Goal: Task Accomplishment & Management: Use online tool/utility

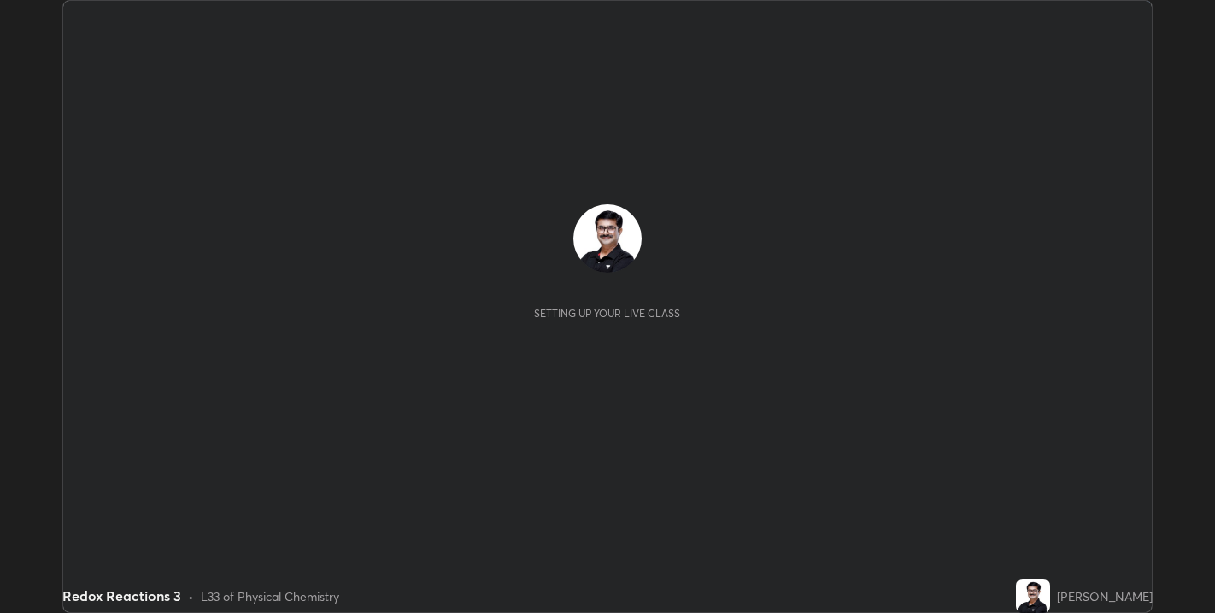
scroll to position [613, 1215]
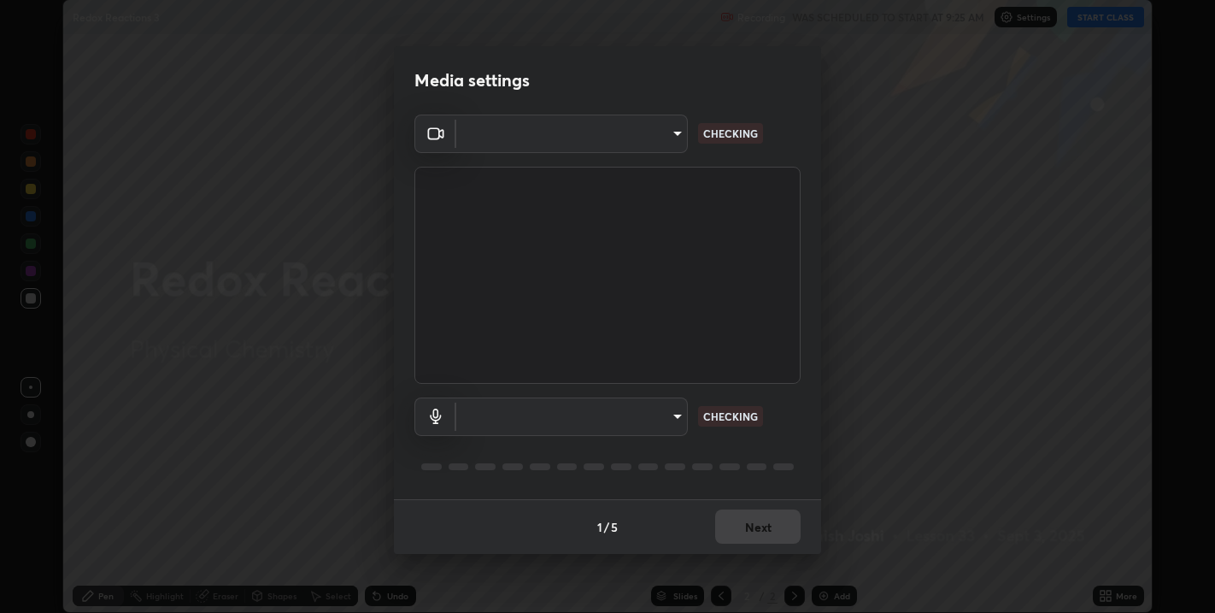
type input "67417adfccfa8b42c30ef4407fe4a6c493a28e79373338af571501226f50bce5"
click at [680, 409] on body "Erase all Redox Reactions 3 Recording WAS SCHEDULED TO START AT 9:25 AM Setting…" at bounding box center [607, 306] width 1215 height 613
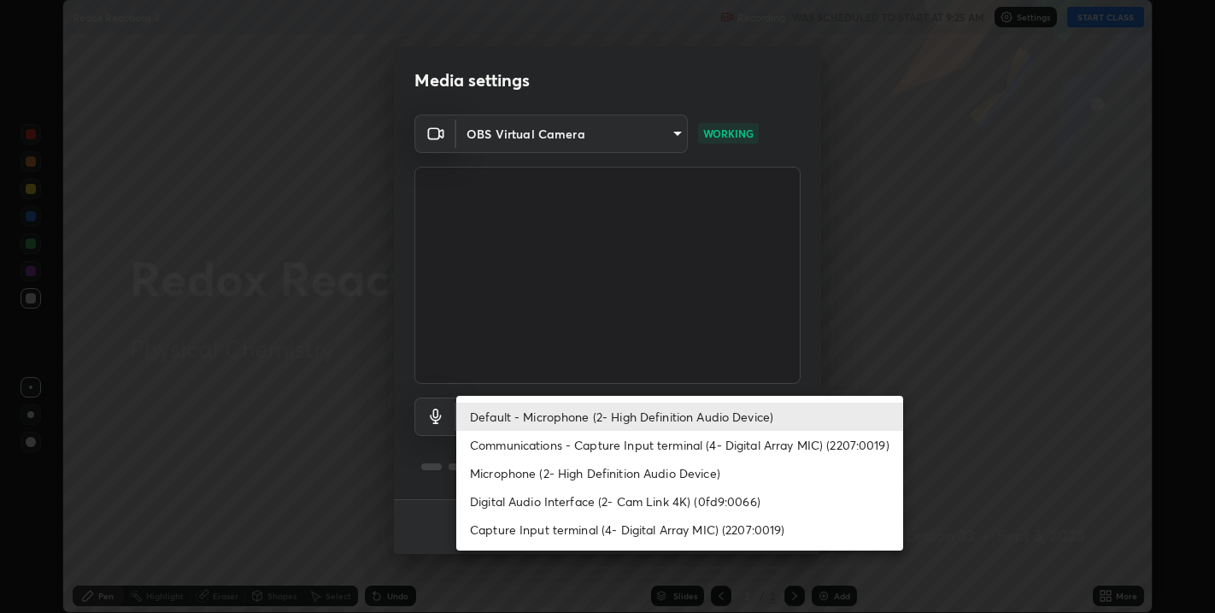
click at [533, 473] on li "Microphone (2- High Definition Audio Device)" at bounding box center [679, 473] width 447 height 28
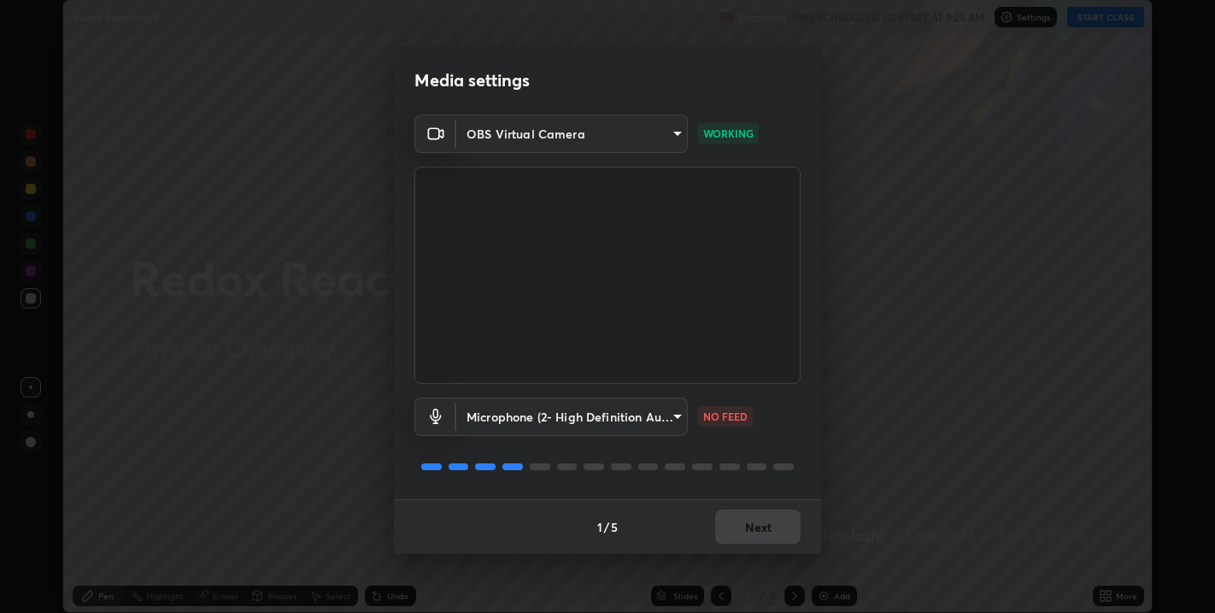
click at [679, 417] on body "Erase all Redox Reactions 3 Recording WAS SCHEDULED TO START AT 9:25 AM Setting…" at bounding box center [607, 306] width 1215 height 613
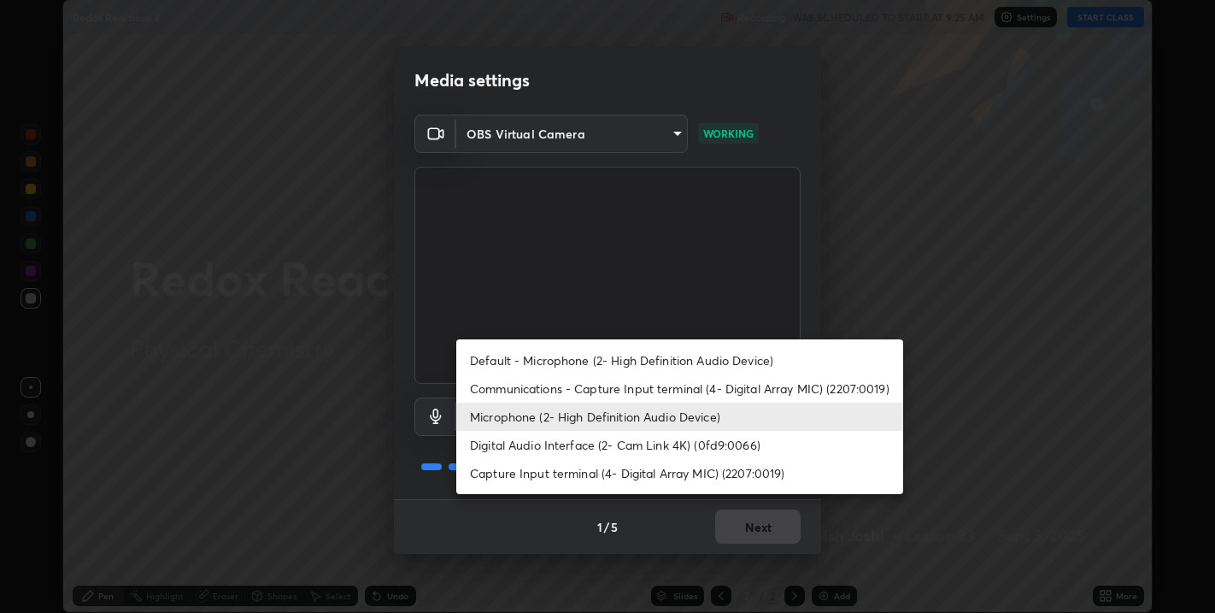
click at [525, 360] on li "Default - Microphone (2- High Definition Audio Device)" at bounding box center [679, 360] width 447 height 28
type input "default"
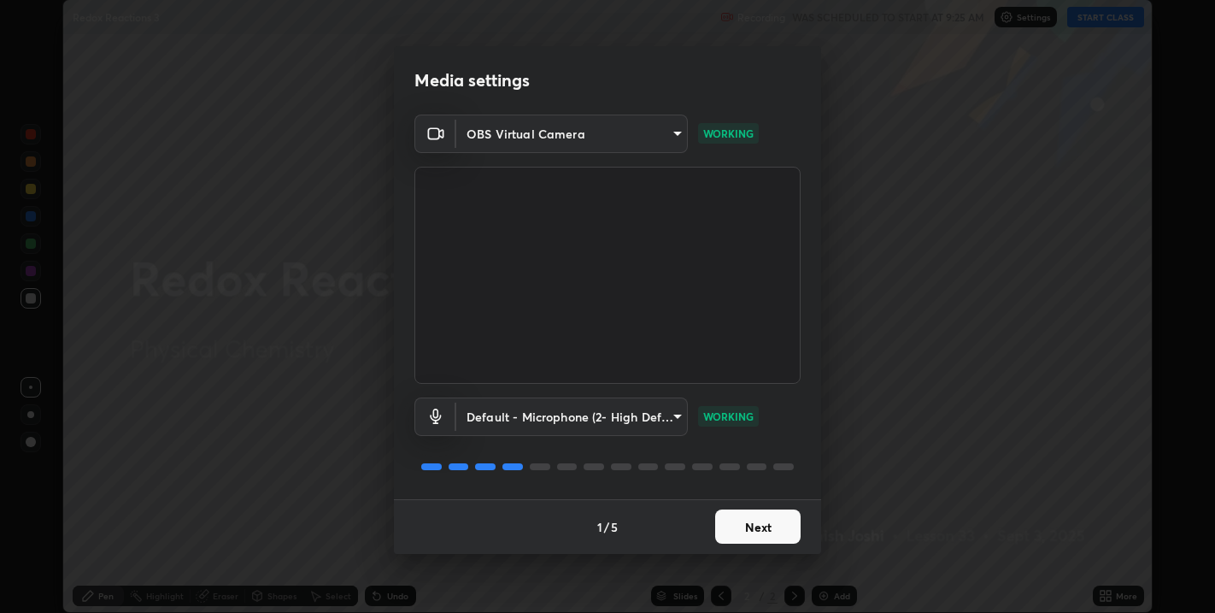
click at [755, 526] on button "Next" at bounding box center [757, 526] width 85 height 34
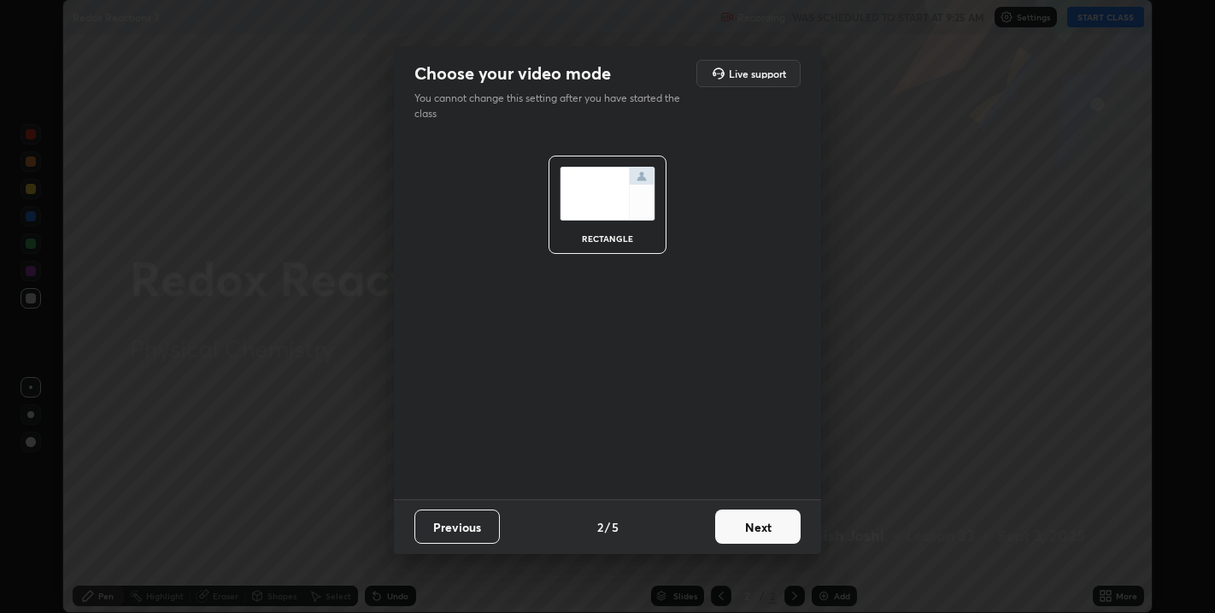
click at [751, 524] on button "Next" at bounding box center [757, 526] width 85 height 34
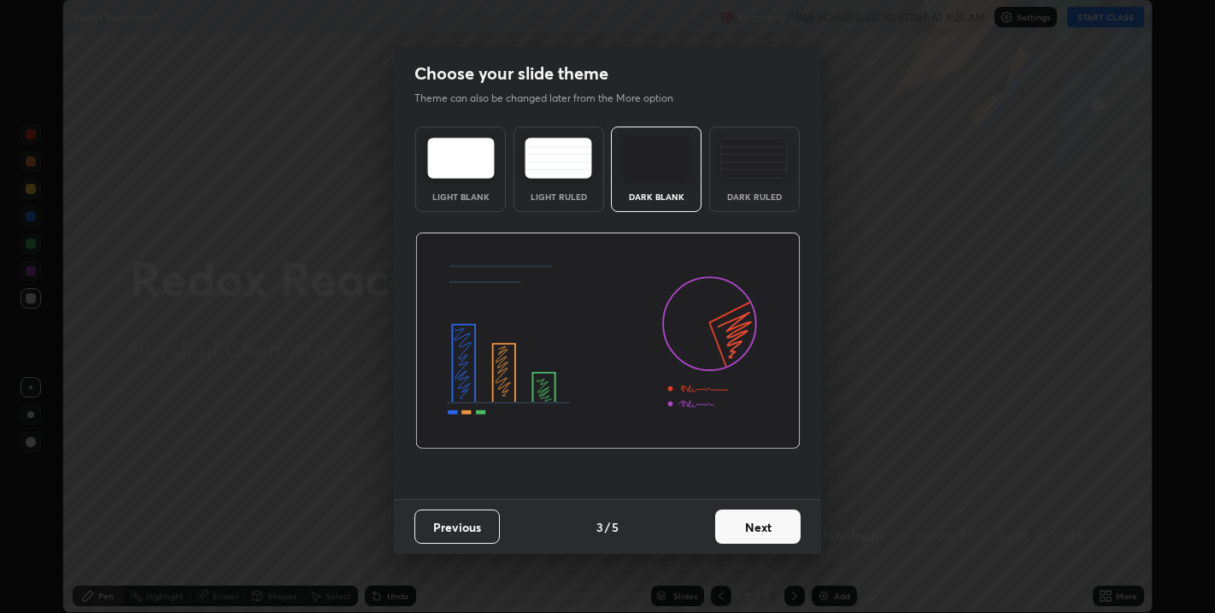
click at [752, 526] on button "Next" at bounding box center [757, 526] width 85 height 34
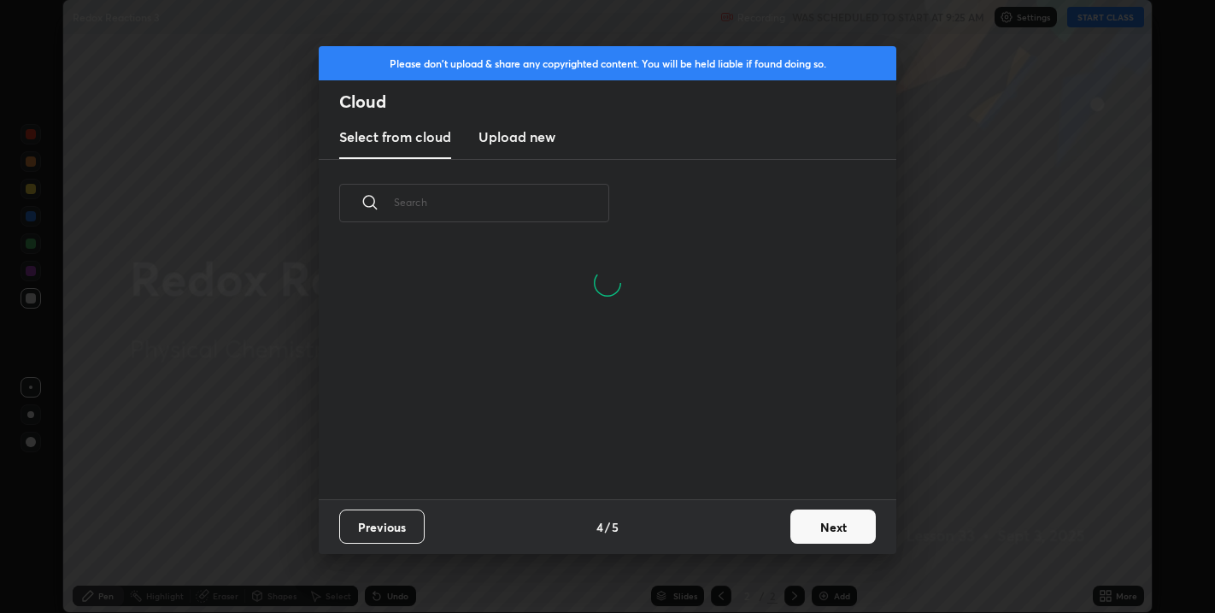
scroll to position [252, 549]
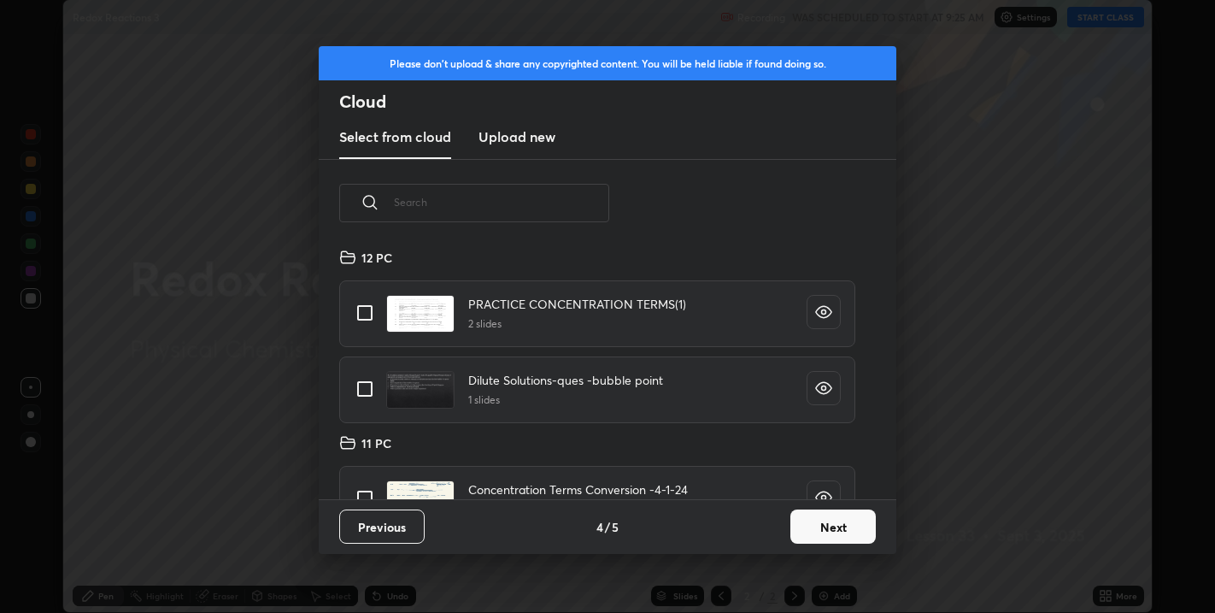
click at [815, 523] on button "Next" at bounding box center [833, 526] width 85 height 34
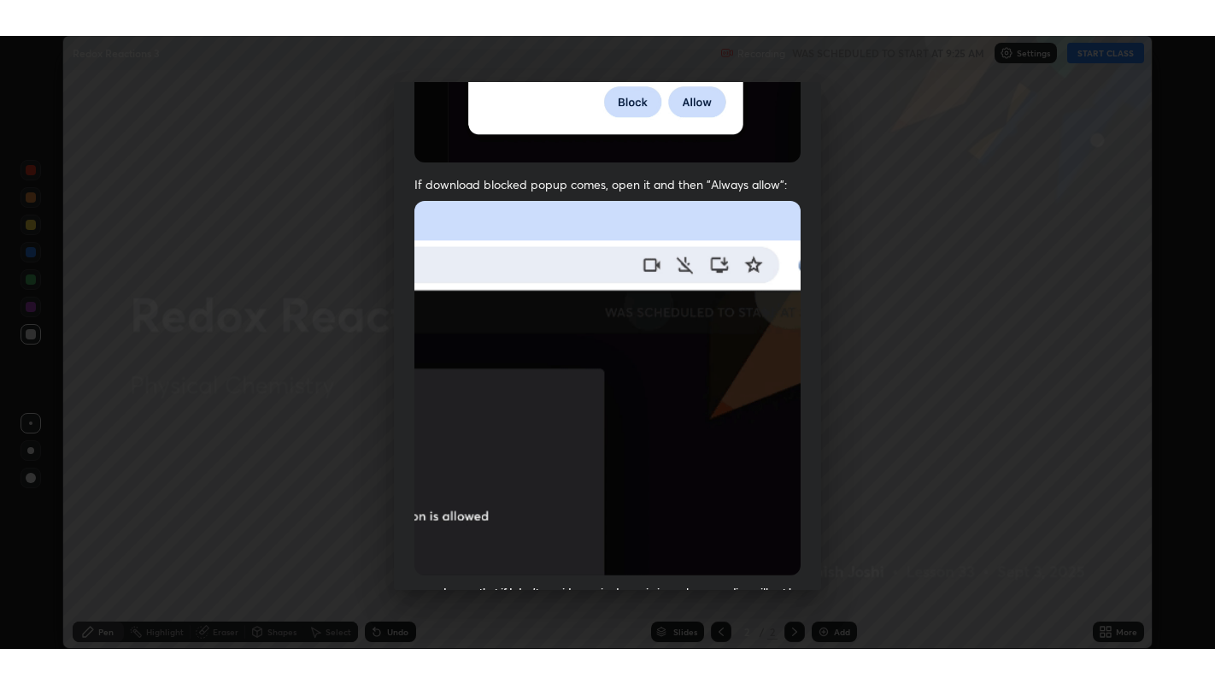
scroll to position [346, 0]
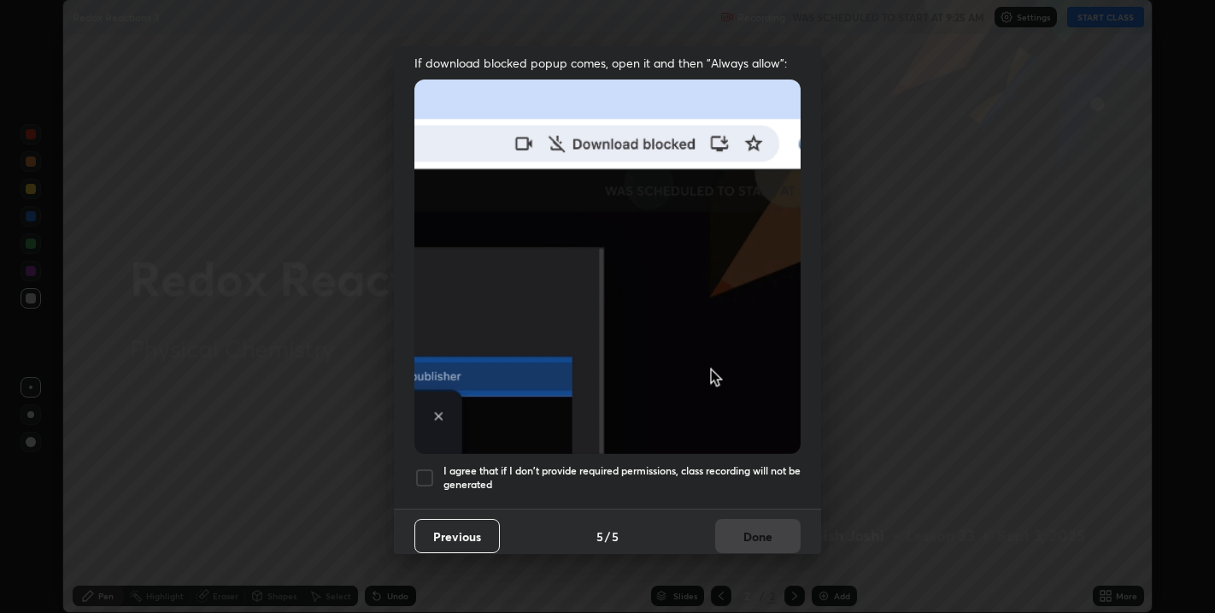
click at [427, 470] on div at bounding box center [425, 478] width 21 height 21
click at [736, 520] on button "Done" at bounding box center [757, 536] width 85 height 34
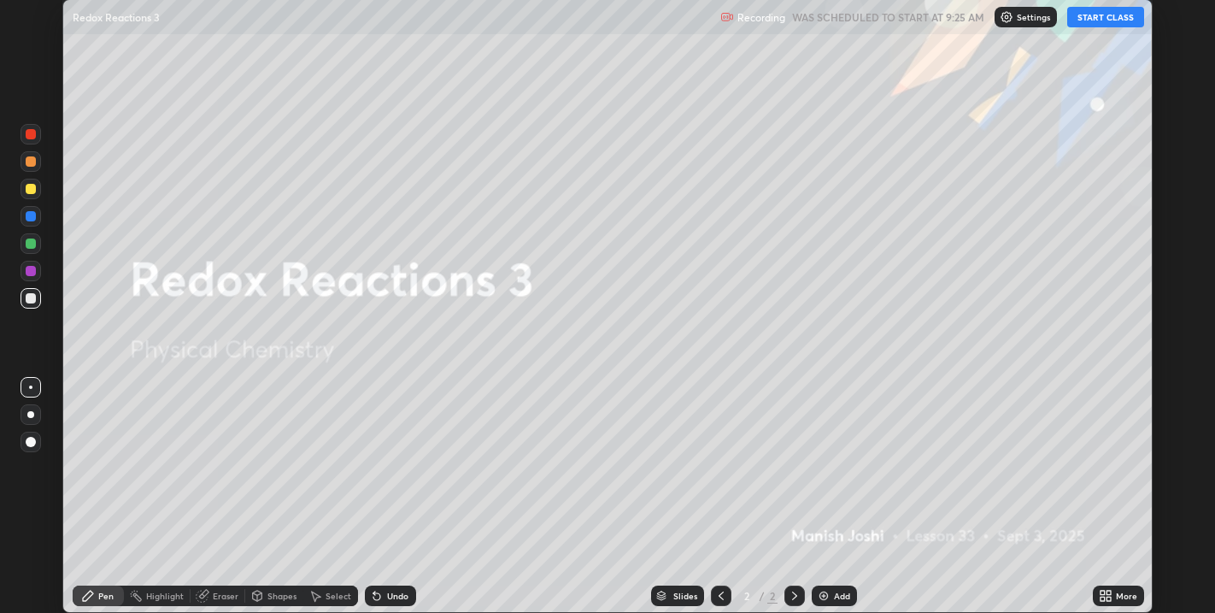
click at [1094, 21] on button "START CLASS" at bounding box center [1106, 17] width 77 height 21
click at [1103, 593] on icon at bounding box center [1103, 593] width 4 height 4
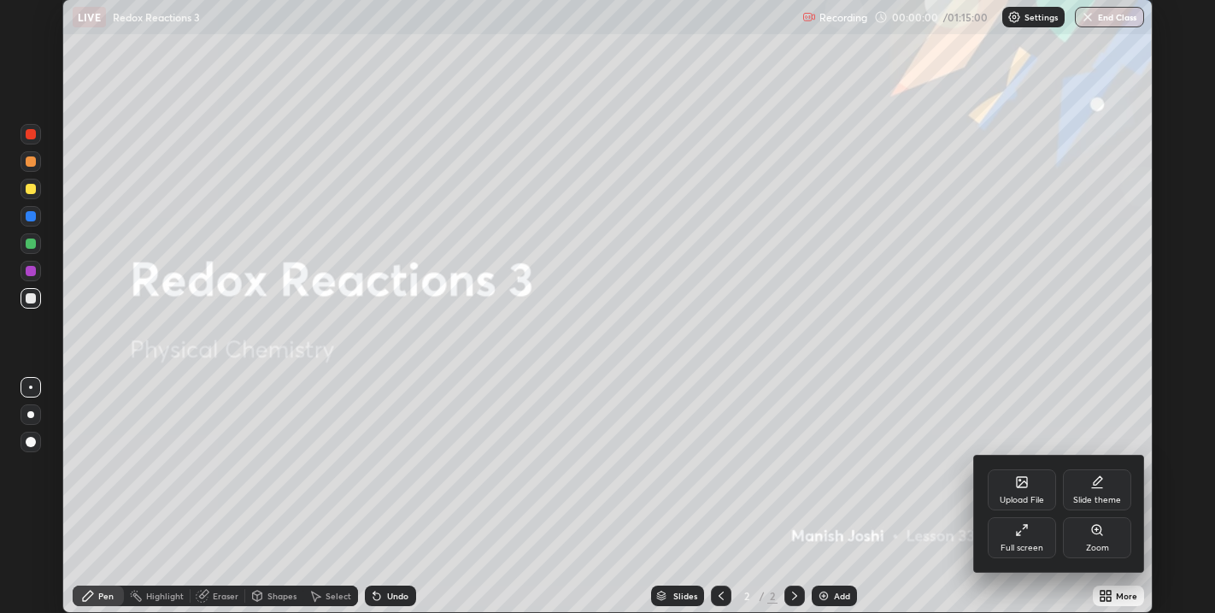
click at [1020, 541] on div "Full screen" at bounding box center [1022, 537] width 68 height 41
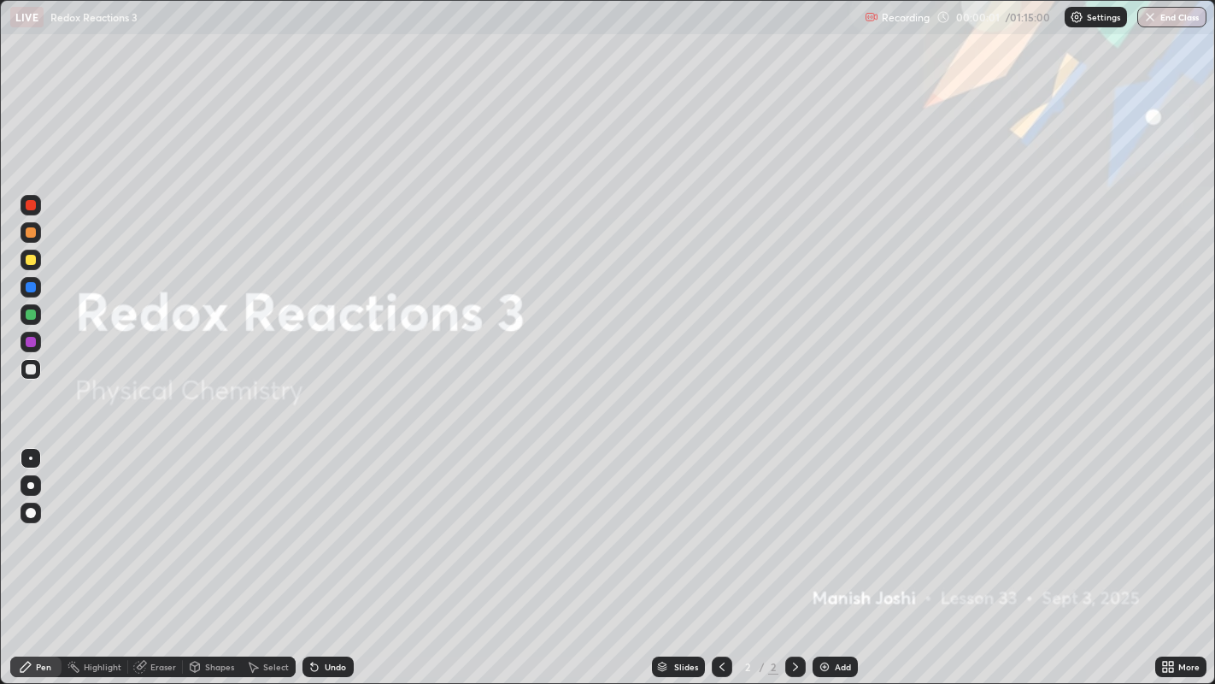
scroll to position [684, 1215]
click at [1171, 612] on icon at bounding box center [1171, 664] width 4 height 4
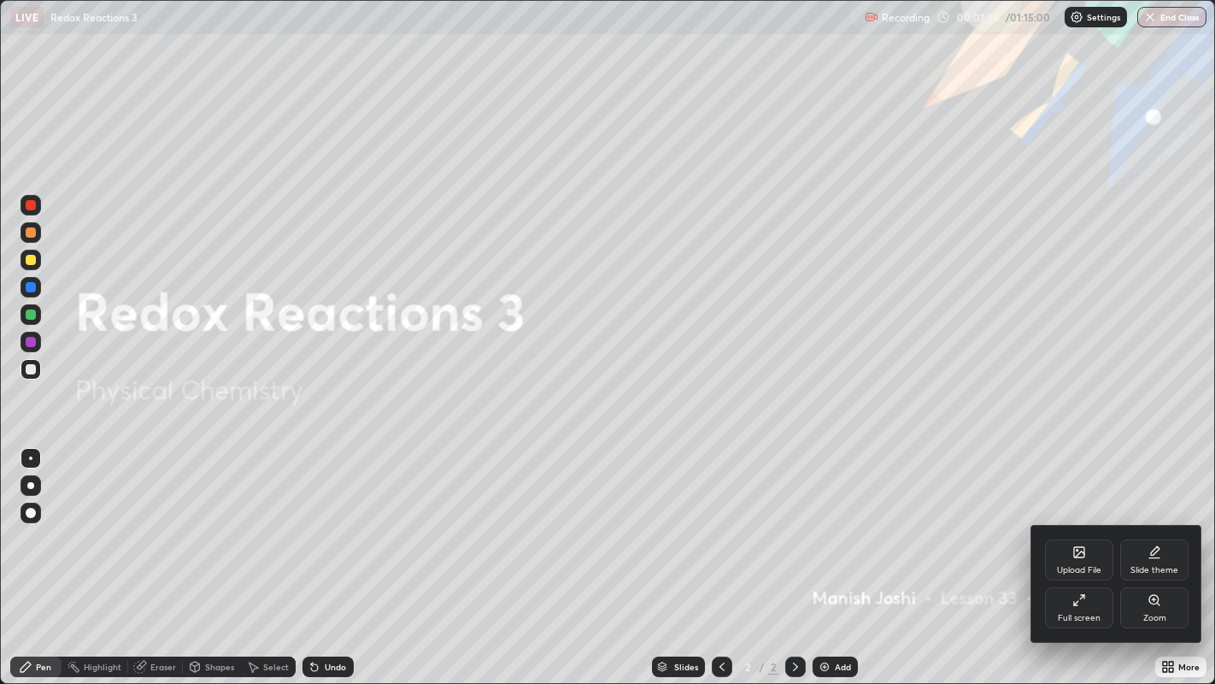
click at [1073, 562] on div "Upload File" at bounding box center [1079, 559] width 68 height 41
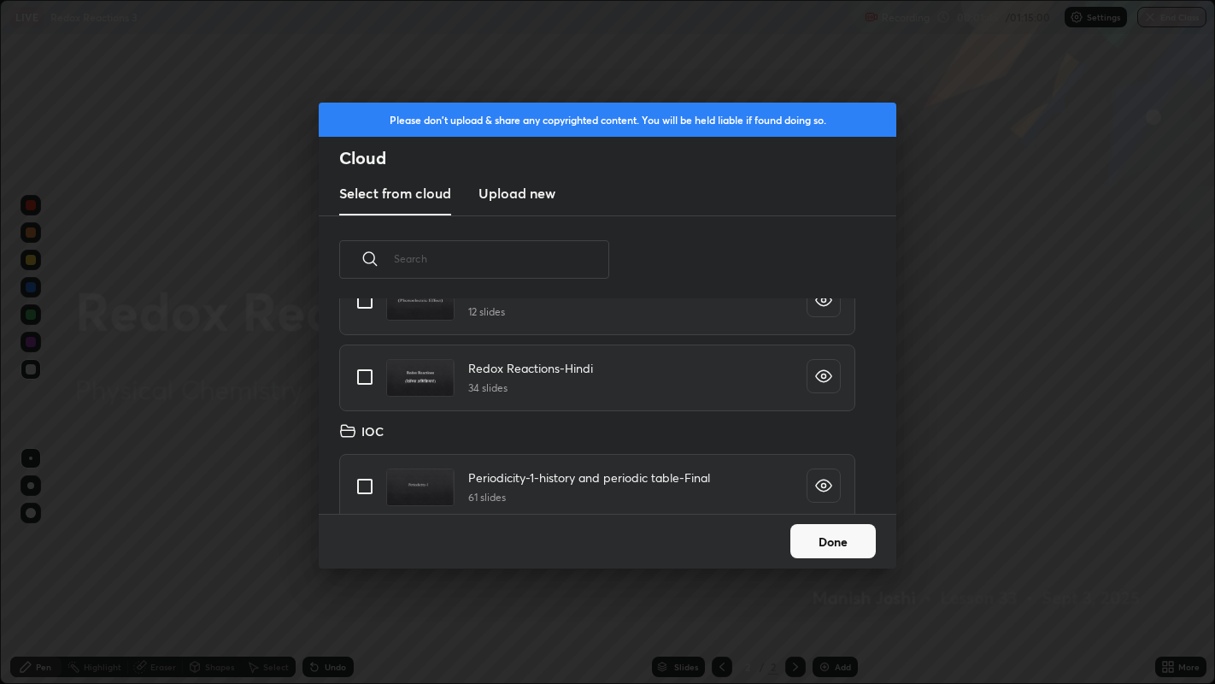
scroll to position [2056, 0]
click at [369, 376] on input "grid" at bounding box center [365, 376] width 36 height 36
checkbox input "true"
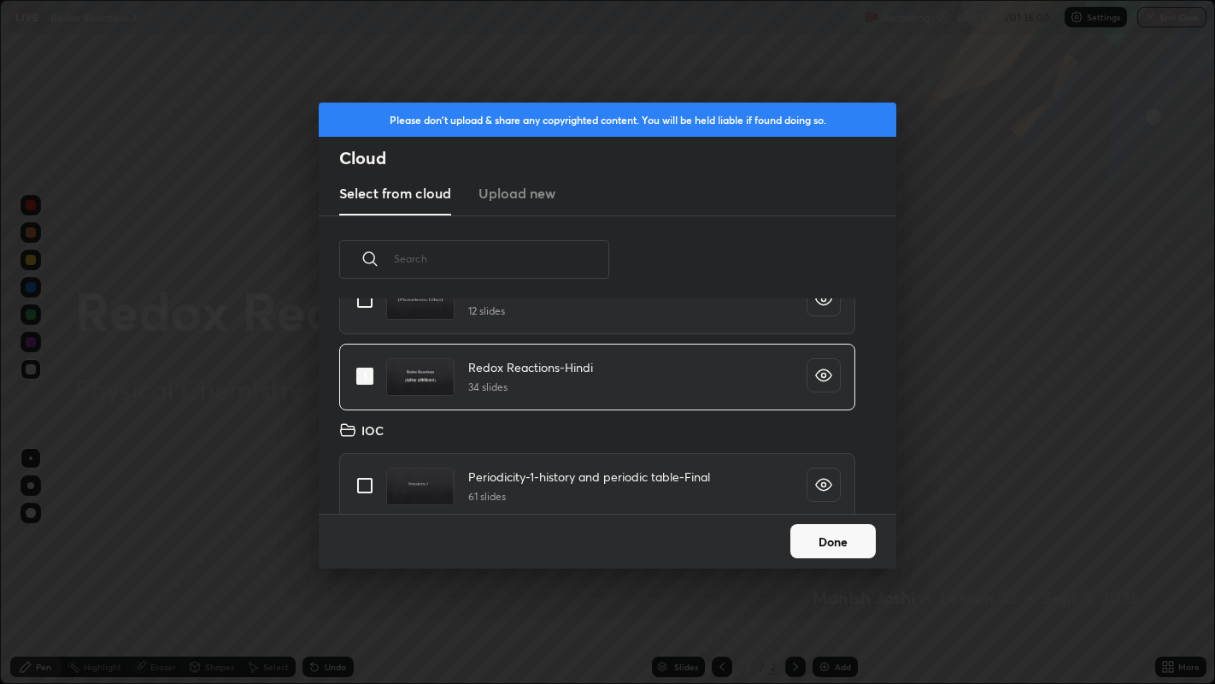
click at [827, 534] on button "Done" at bounding box center [833, 541] width 85 height 34
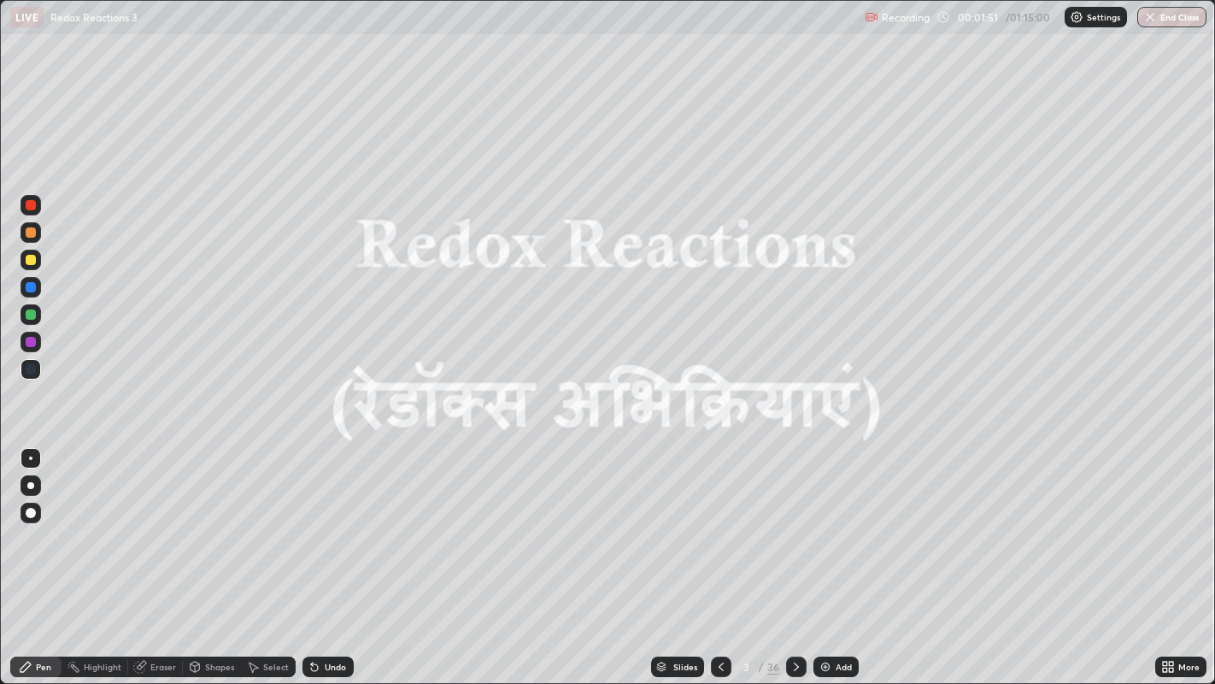
click at [677, 612] on div "Slides" at bounding box center [685, 666] width 24 height 9
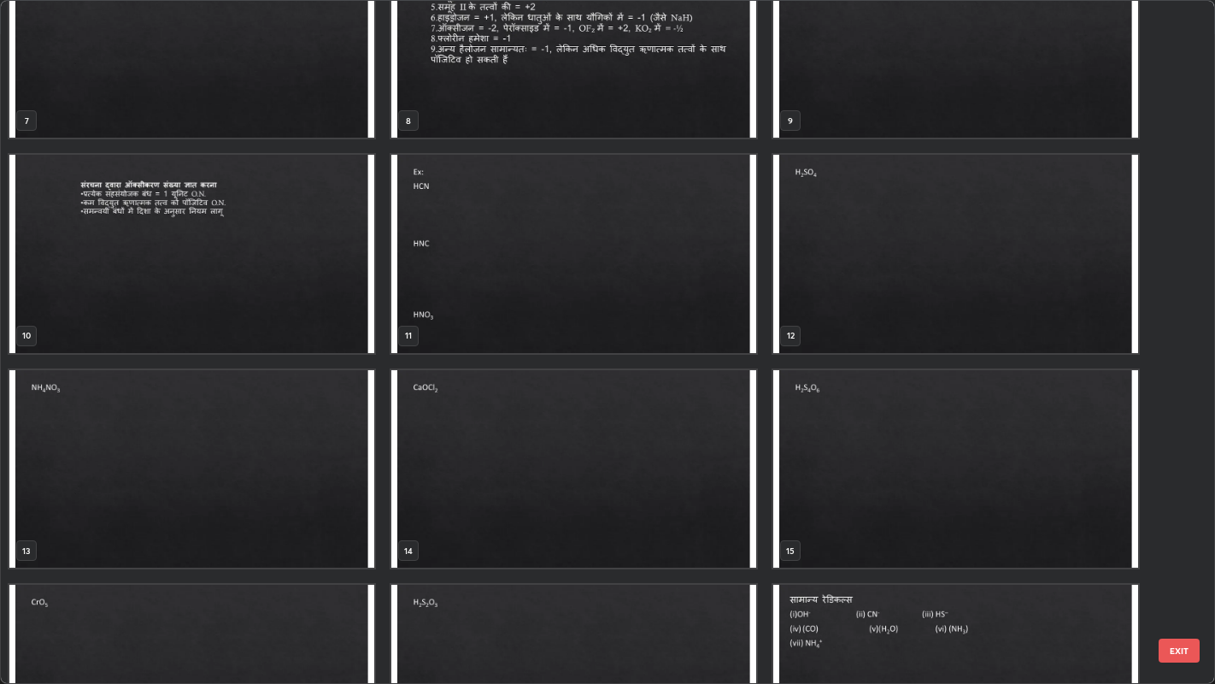
scroll to position [501, 0]
click at [1175, 612] on button "EXIT" at bounding box center [1179, 650] width 41 height 24
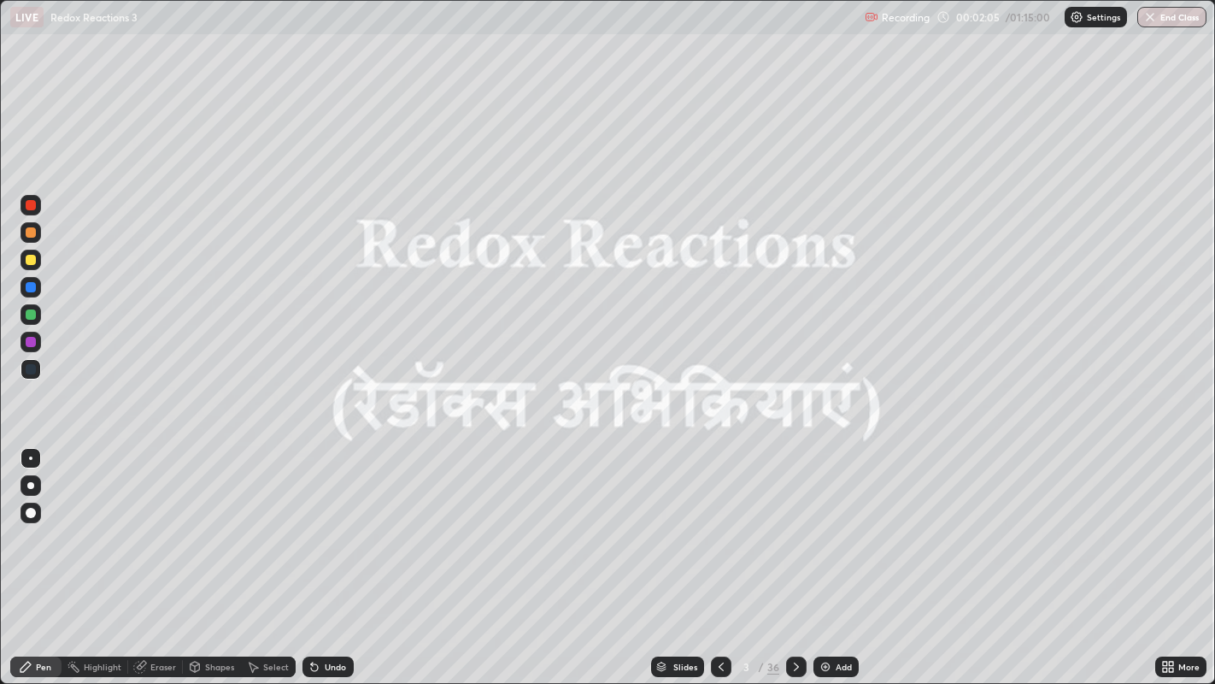
click at [1179, 612] on div "More" at bounding box center [1189, 666] width 21 height 9
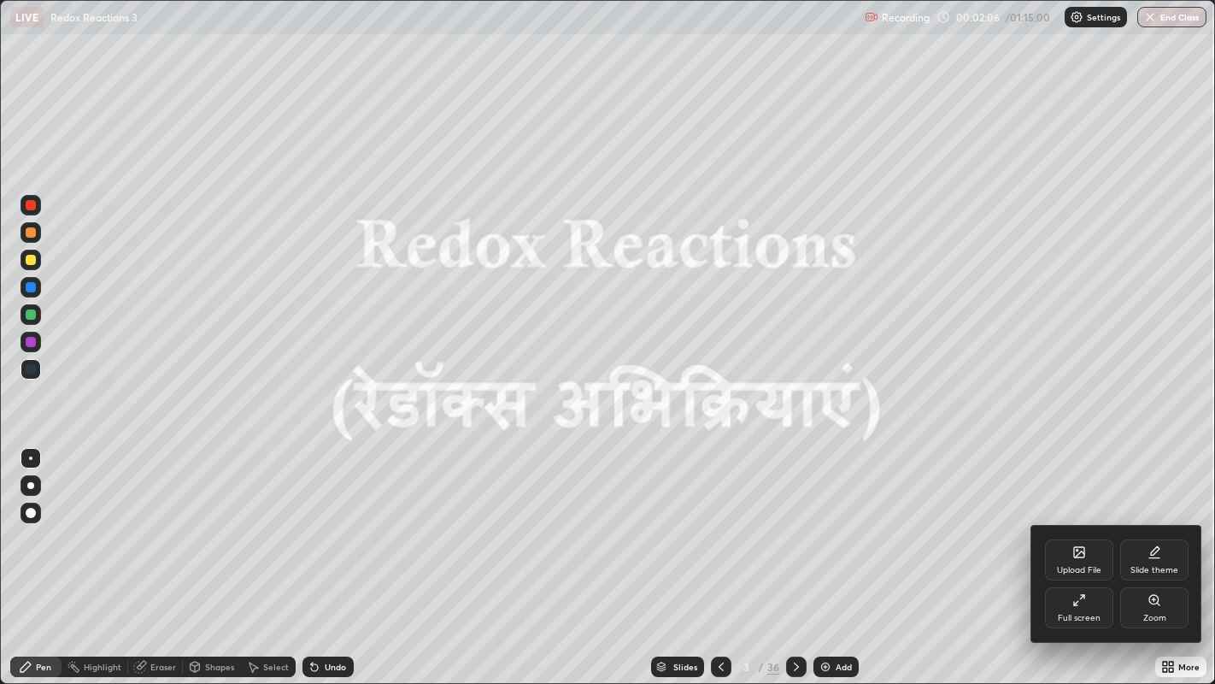
click at [1085, 562] on div "Upload File" at bounding box center [1079, 559] width 68 height 41
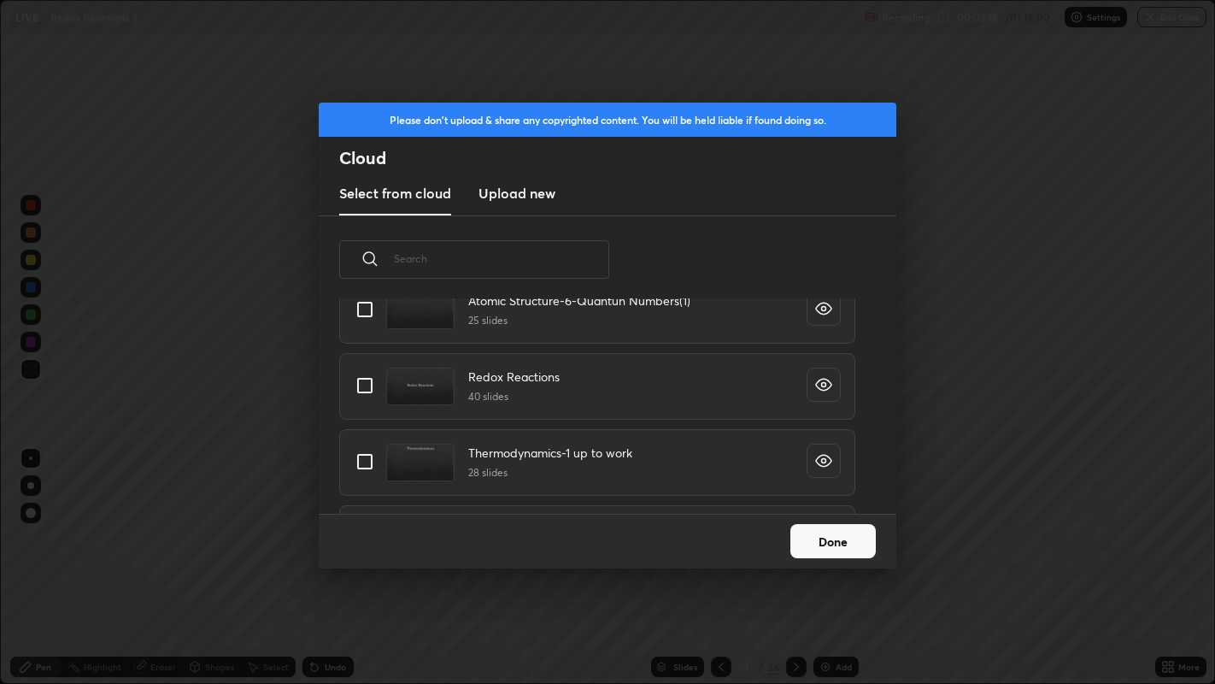
scroll to position [985, 0]
click at [371, 389] on input "grid" at bounding box center [365, 386] width 36 height 36
checkbox input "true"
click at [838, 544] on button "Done" at bounding box center [833, 541] width 85 height 34
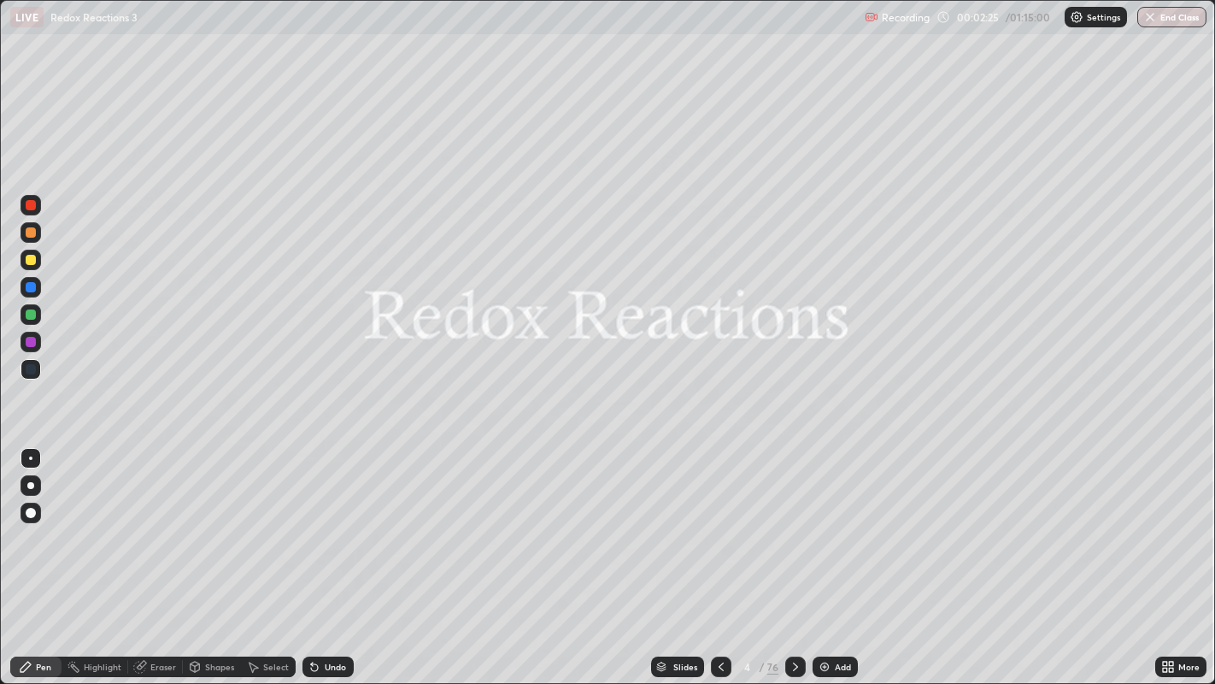
click at [695, 612] on div "Slides" at bounding box center [677, 666] width 53 height 21
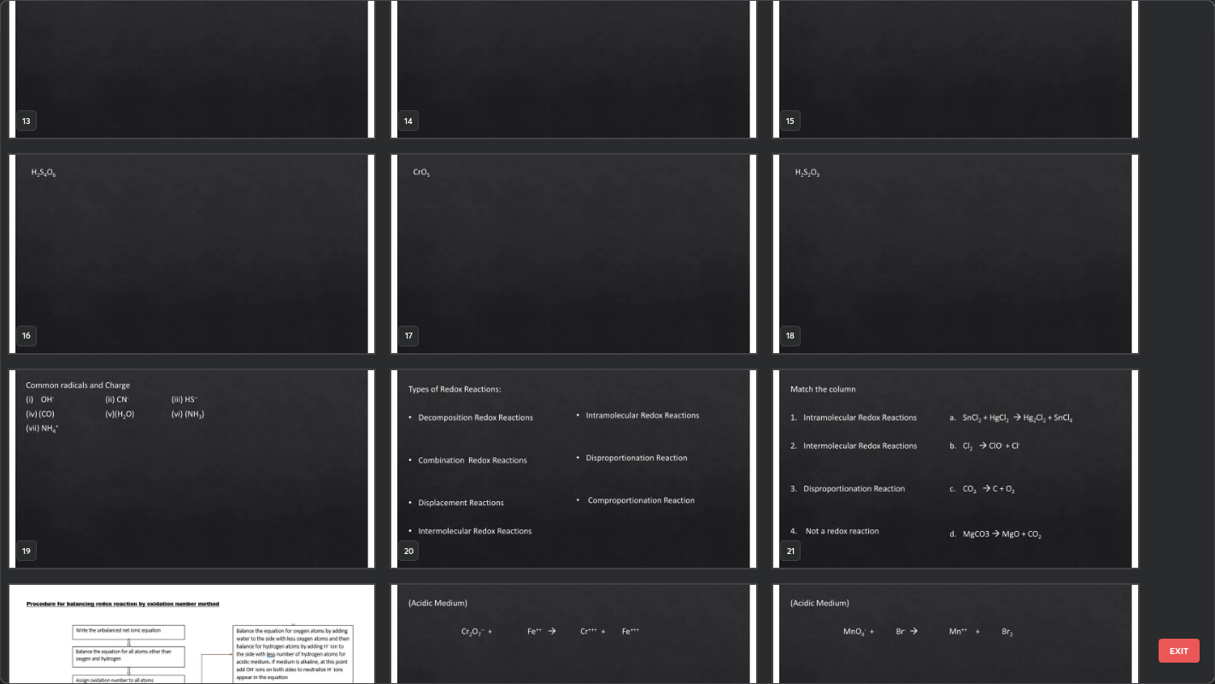
scroll to position [936, 0]
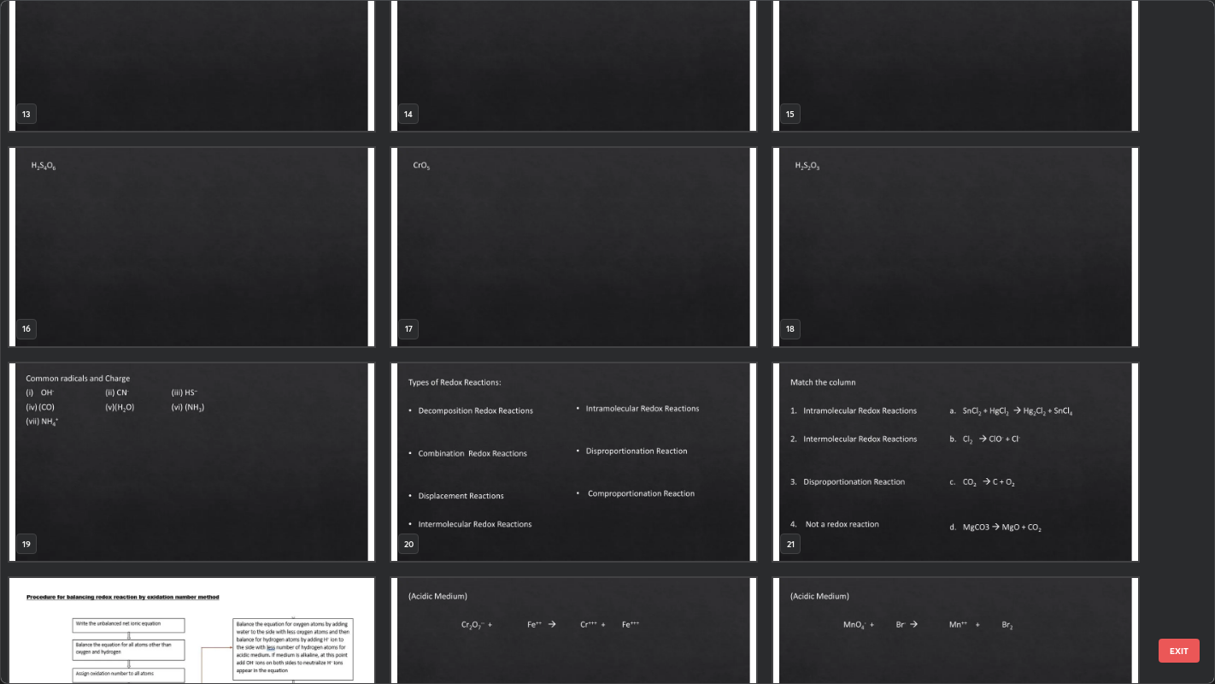
click at [561, 412] on img "grid" at bounding box center [573, 461] width 365 height 197
click at [559, 413] on img "grid" at bounding box center [573, 461] width 365 height 197
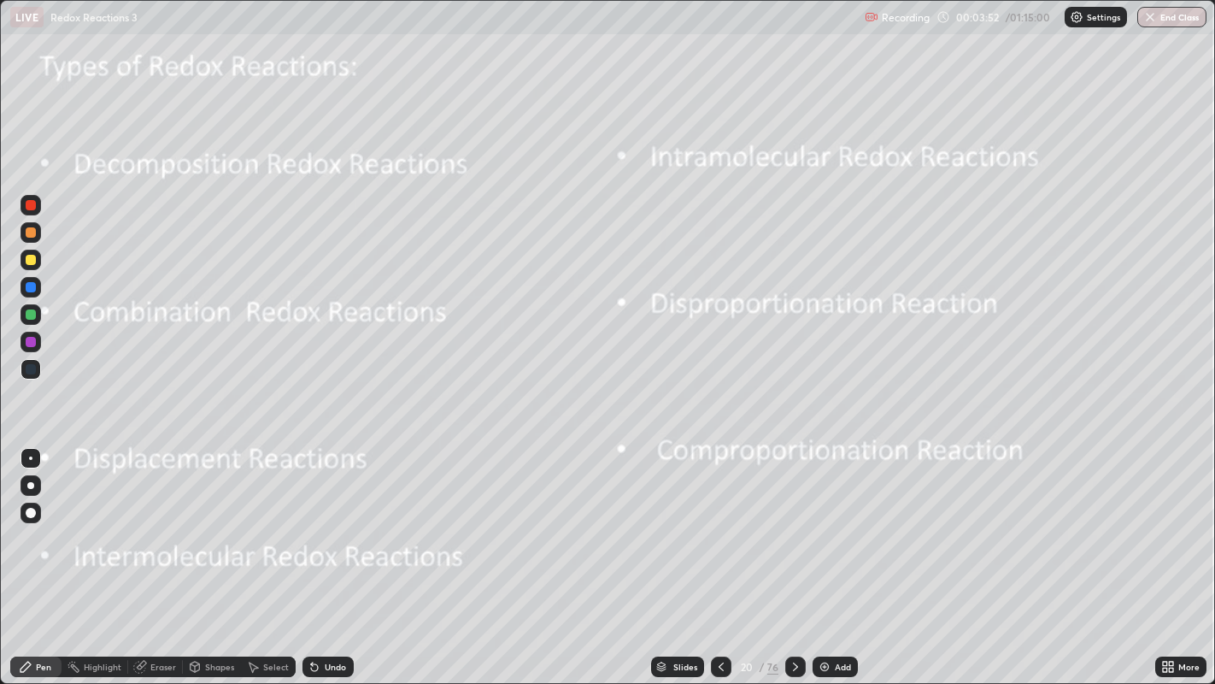
click at [32, 262] on div at bounding box center [31, 260] width 10 height 10
click at [32, 260] on div at bounding box center [31, 260] width 10 height 10
click at [32, 234] on div at bounding box center [31, 232] width 10 height 10
click at [32, 314] on div at bounding box center [31, 314] width 10 height 10
click at [29, 262] on div at bounding box center [31, 260] width 10 height 10
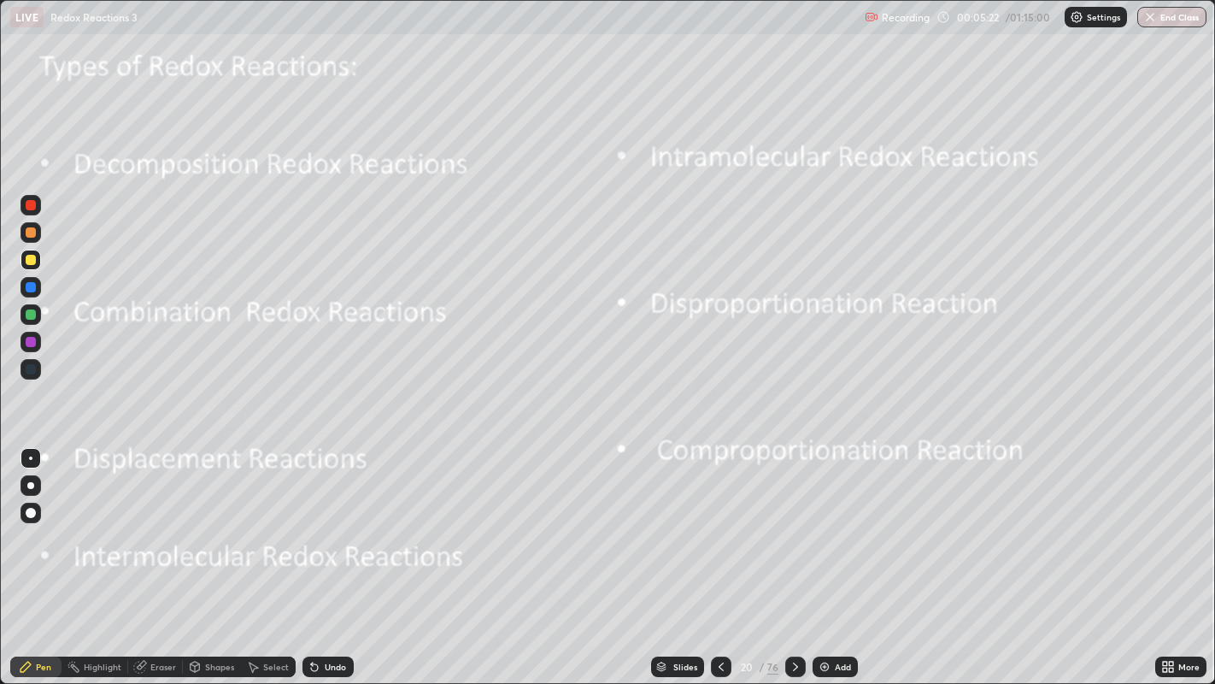
click at [32, 234] on div at bounding box center [31, 232] width 10 height 10
click at [29, 316] on div at bounding box center [31, 314] width 10 height 10
click at [29, 290] on div at bounding box center [31, 287] width 10 height 10
click at [33, 232] on div at bounding box center [31, 232] width 10 height 10
click at [33, 263] on div at bounding box center [31, 260] width 10 height 10
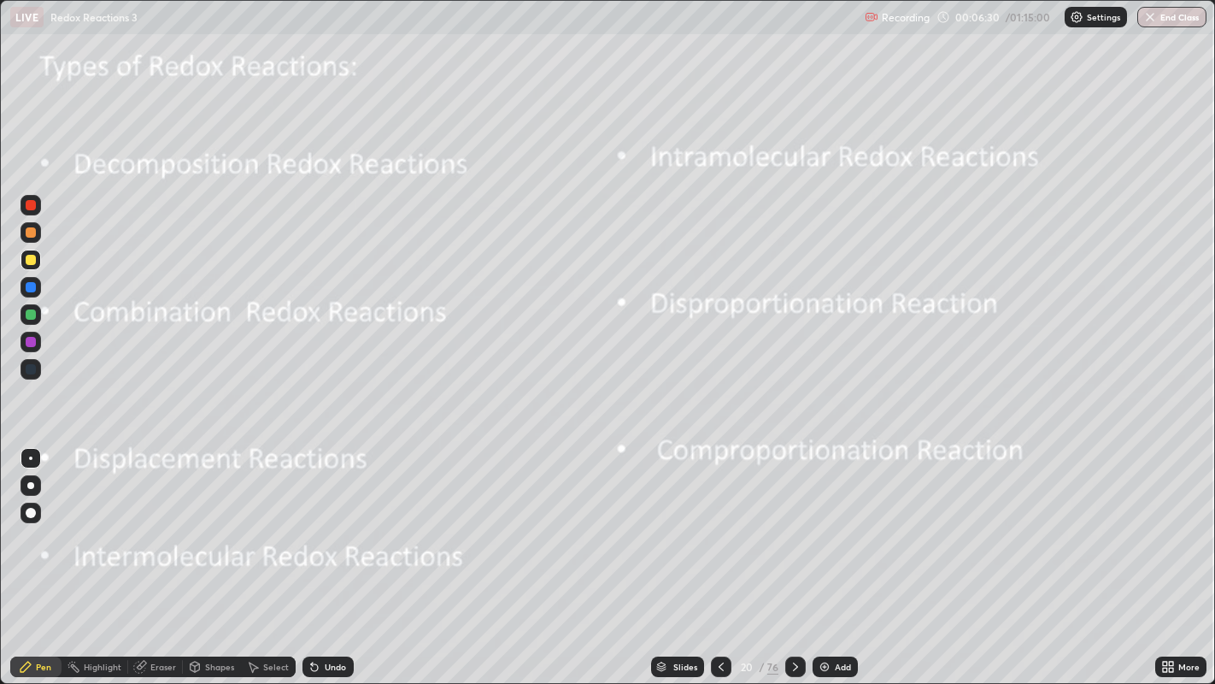
click at [32, 318] on div at bounding box center [31, 314] width 10 height 10
click at [34, 259] on div at bounding box center [31, 260] width 10 height 10
click at [32, 260] on div at bounding box center [31, 260] width 10 height 10
click at [29, 262] on div at bounding box center [31, 260] width 10 height 10
click at [312, 612] on icon at bounding box center [314, 667] width 7 height 7
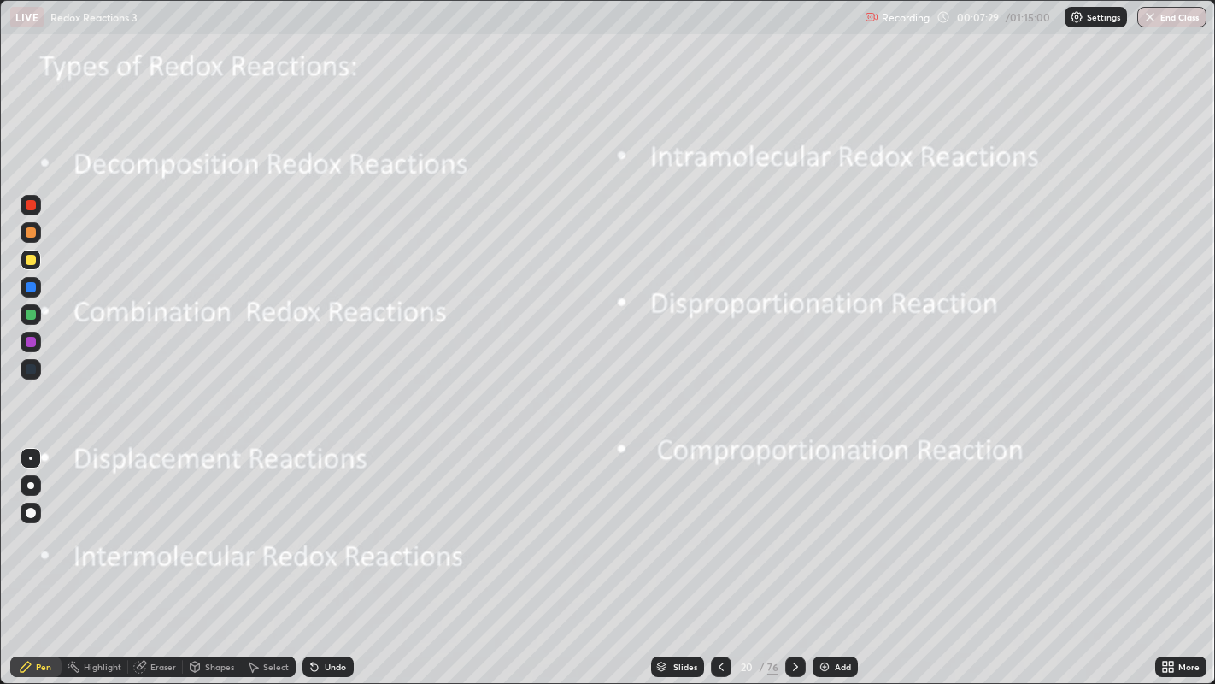
click at [30, 235] on div at bounding box center [31, 232] width 10 height 10
click at [35, 261] on div at bounding box center [31, 260] width 10 height 10
click at [29, 258] on div at bounding box center [31, 260] width 10 height 10
click at [26, 235] on div at bounding box center [31, 232] width 10 height 10
click at [32, 258] on div at bounding box center [31, 260] width 10 height 10
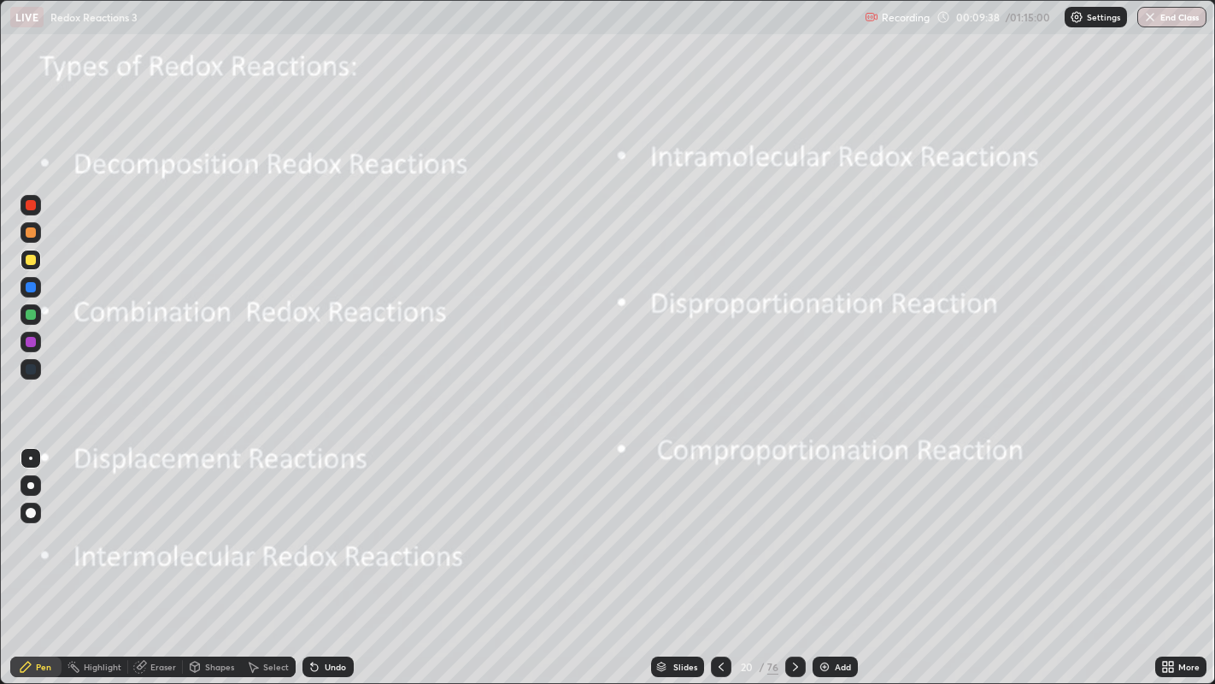
click at [32, 232] on div at bounding box center [31, 232] width 10 height 10
click at [32, 311] on div at bounding box center [31, 314] width 10 height 10
click at [30, 261] on div at bounding box center [31, 260] width 10 height 10
click at [32, 231] on div at bounding box center [31, 232] width 10 height 10
click at [32, 314] on div at bounding box center [31, 314] width 10 height 10
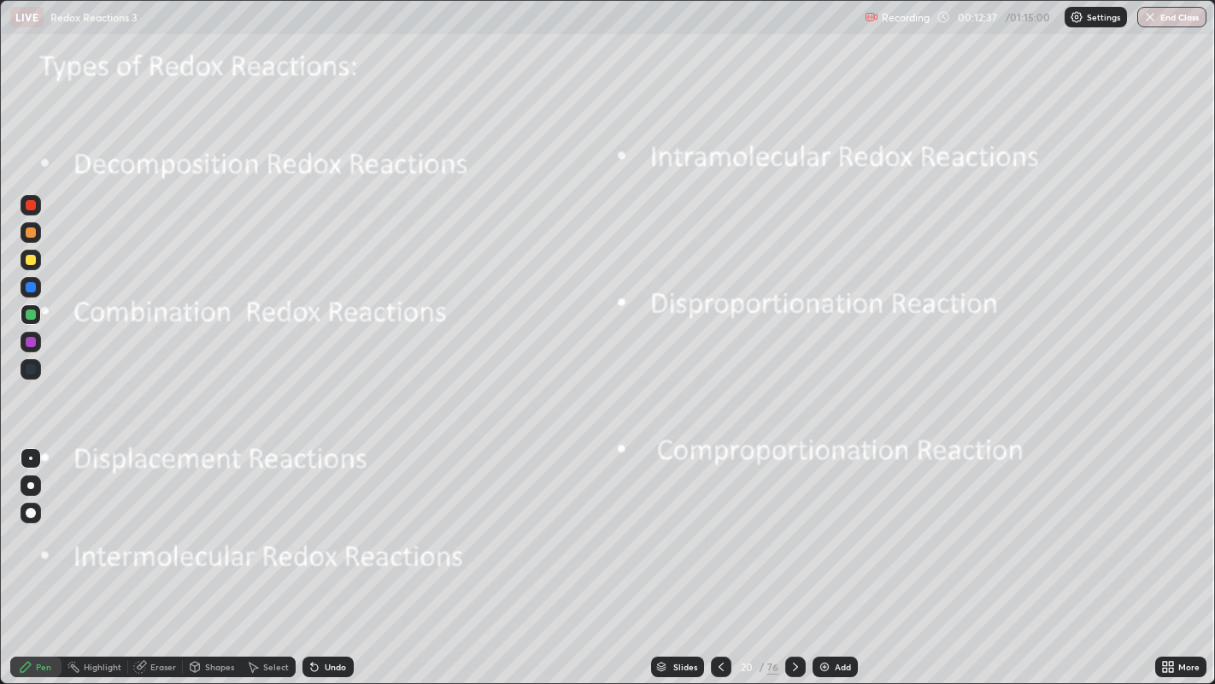
click at [30, 260] on div at bounding box center [31, 260] width 10 height 10
click at [794, 612] on icon at bounding box center [796, 667] width 14 height 14
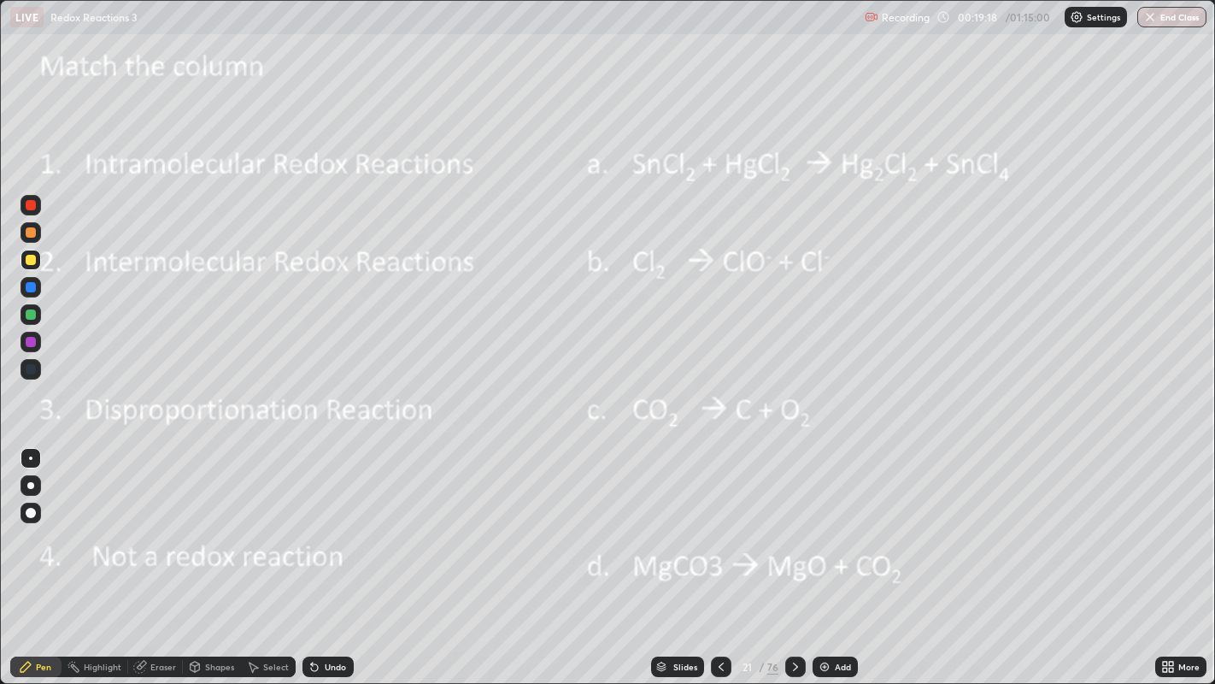
click at [720, 612] on icon at bounding box center [722, 667] width 14 height 14
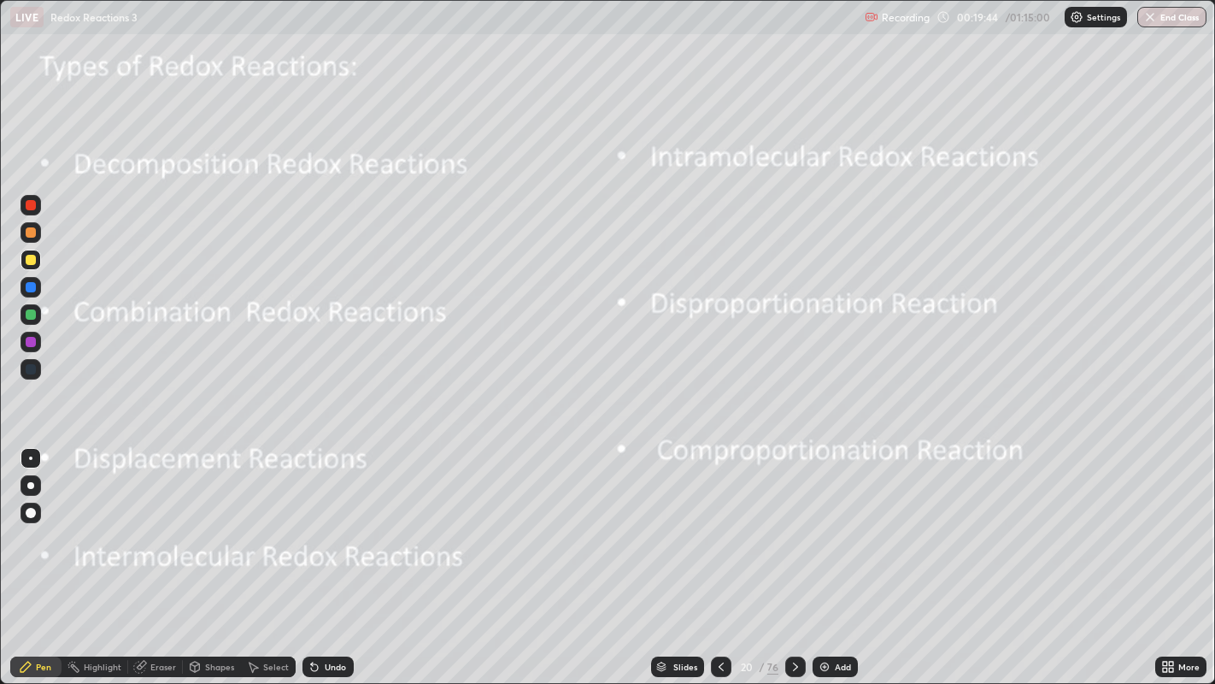
click at [212, 612] on div "Shapes" at bounding box center [219, 666] width 29 height 9
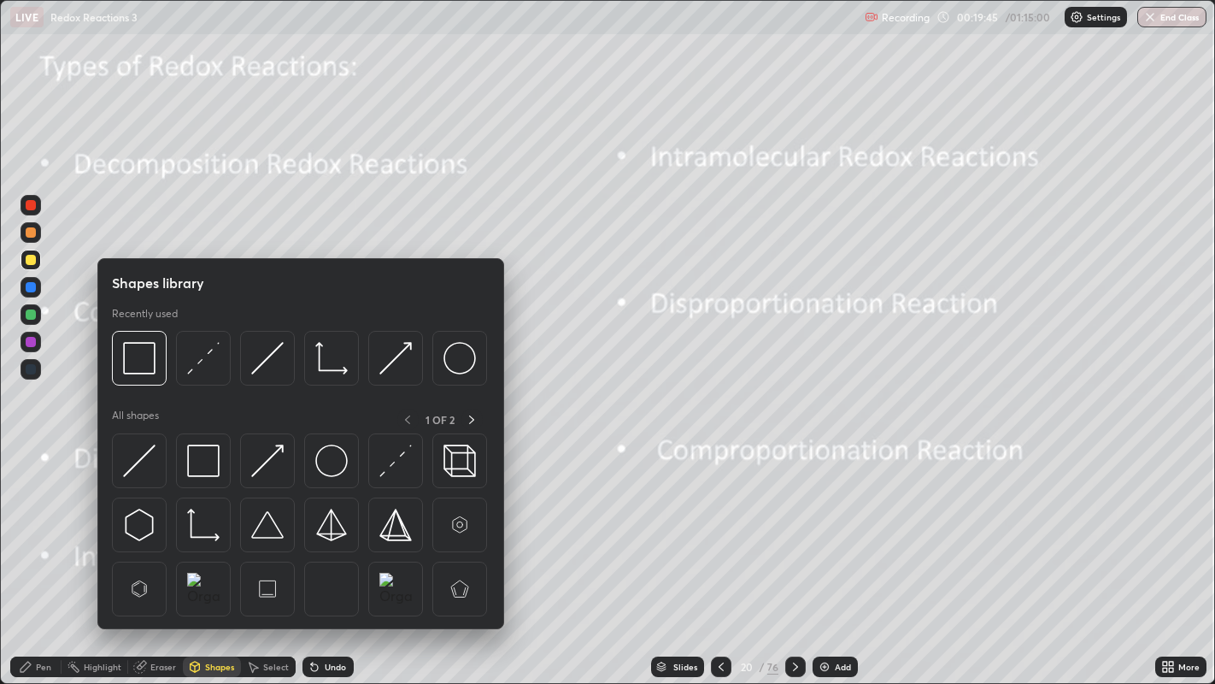
click at [171, 612] on div "Eraser" at bounding box center [163, 666] width 26 height 9
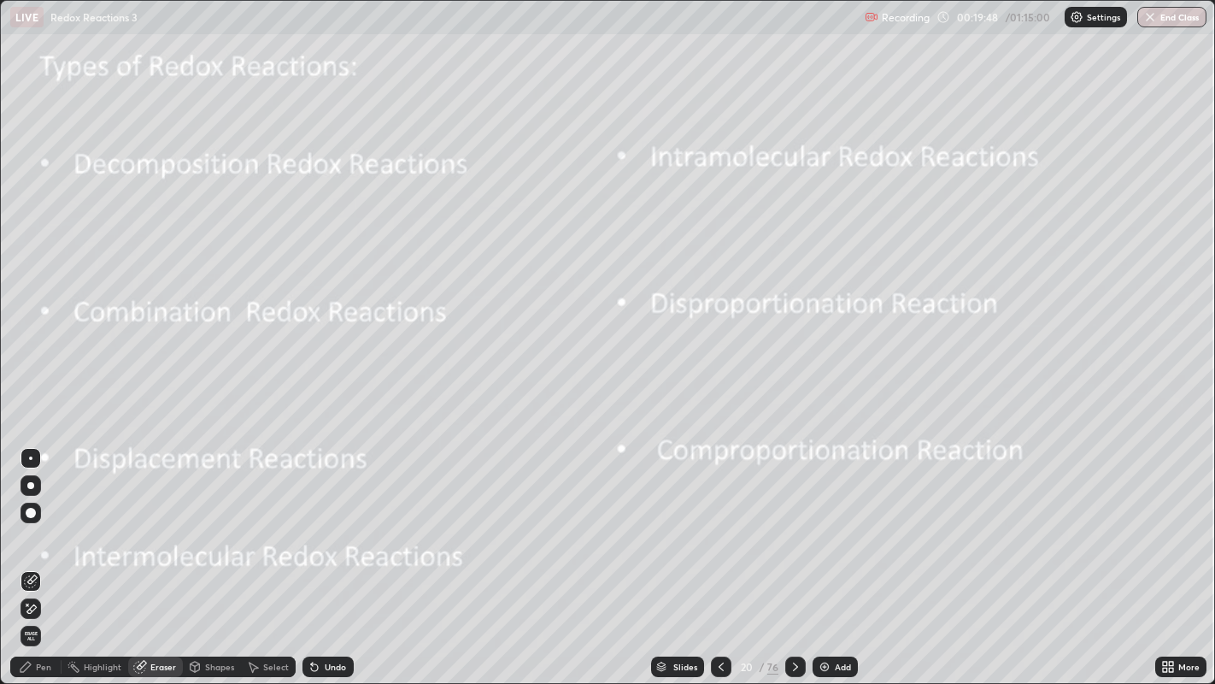
click at [52, 612] on div "Pen" at bounding box center [35, 666] width 51 height 21
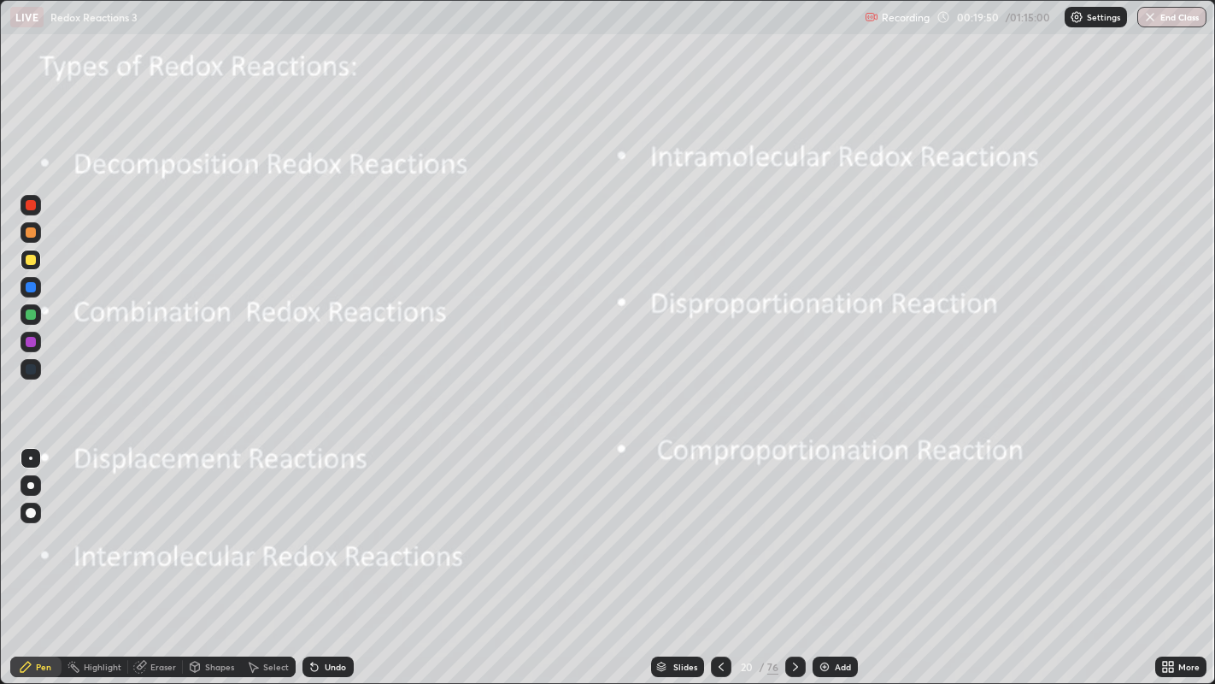
click at [30, 236] on div at bounding box center [31, 232] width 10 height 10
click at [794, 612] on icon at bounding box center [796, 667] width 14 height 14
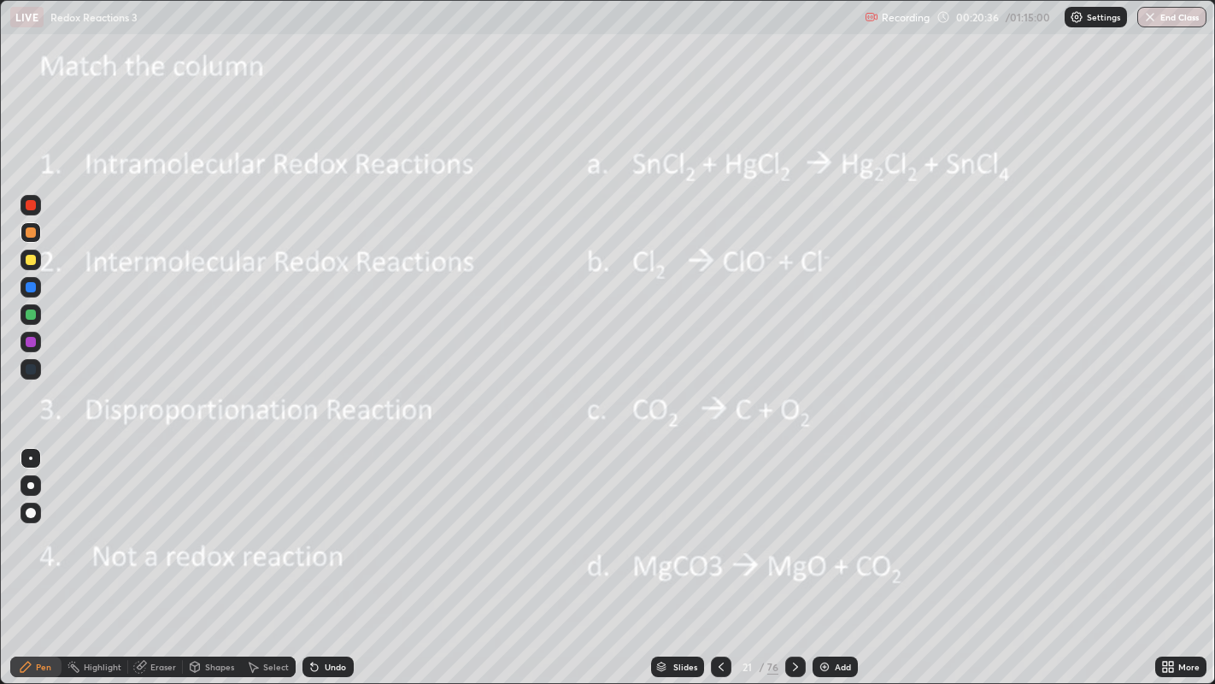
click at [273, 612] on div "Select" at bounding box center [276, 666] width 26 height 9
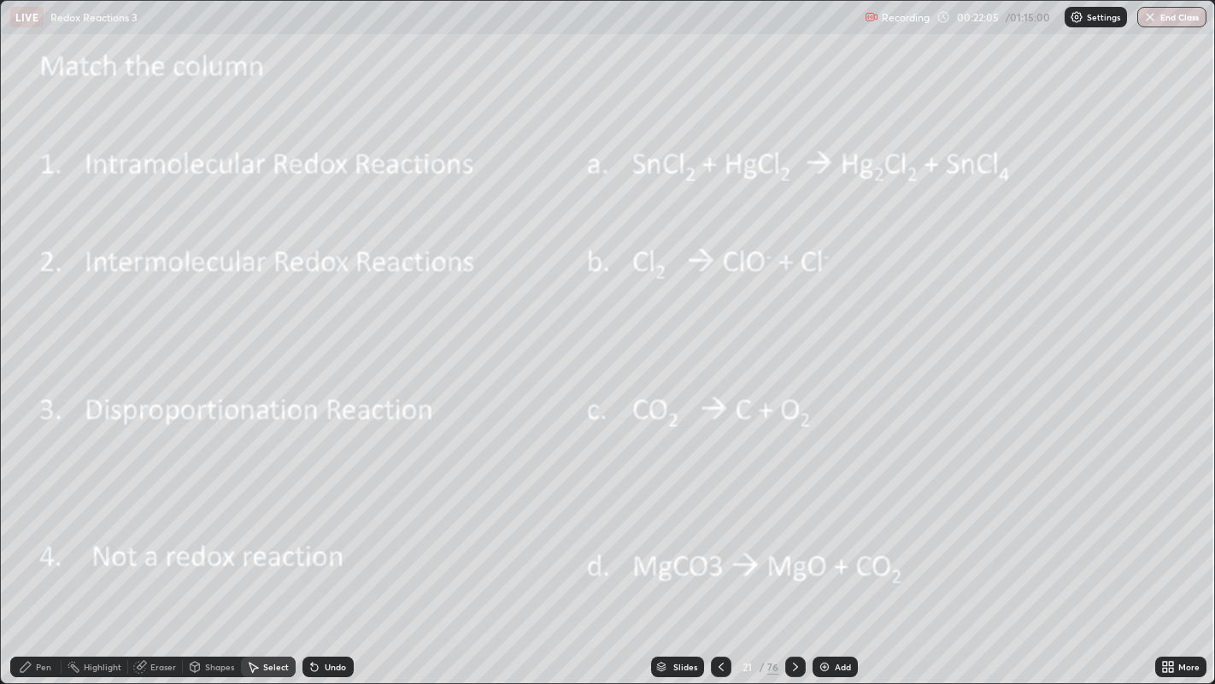
click at [49, 612] on div "Pen" at bounding box center [35, 666] width 51 height 21
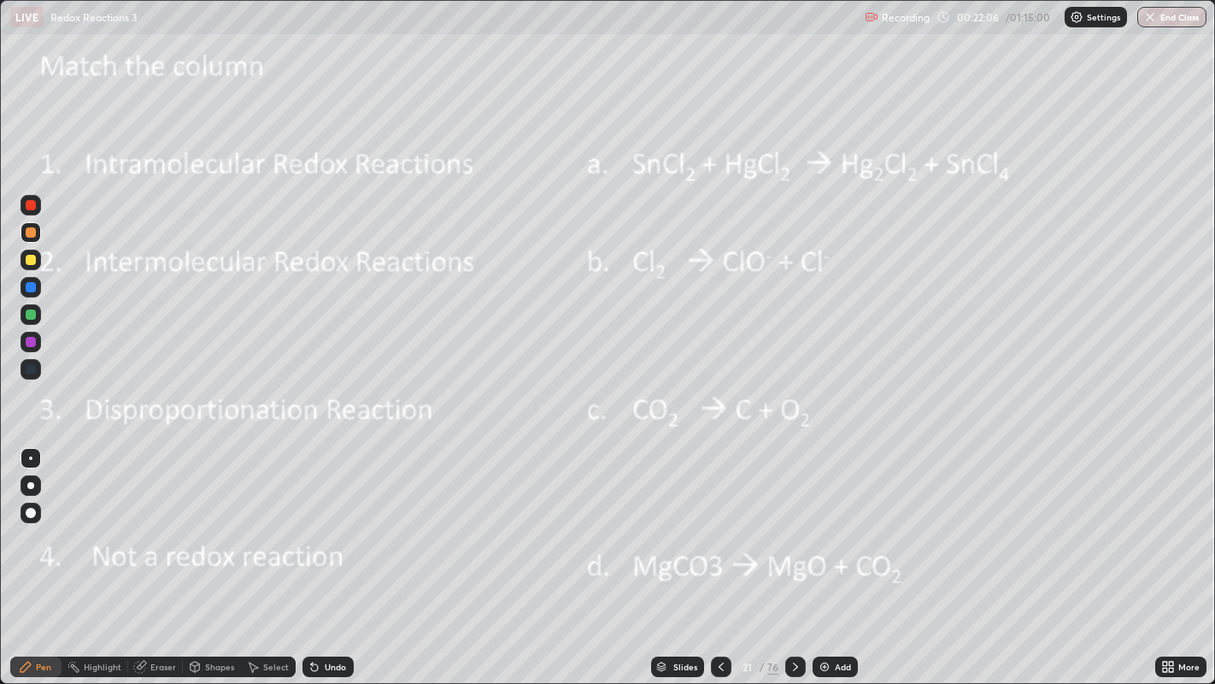
click at [34, 235] on div at bounding box center [31, 232] width 10 height 10
click at [35, 311] on div at bounding box center [31, 314] width 21 height 21
click at [35, 260] on div at bounding box center [31, 260] width 10 height 10
click at [822, 612] on img at bounding box center [825, 667] width 14 height 14
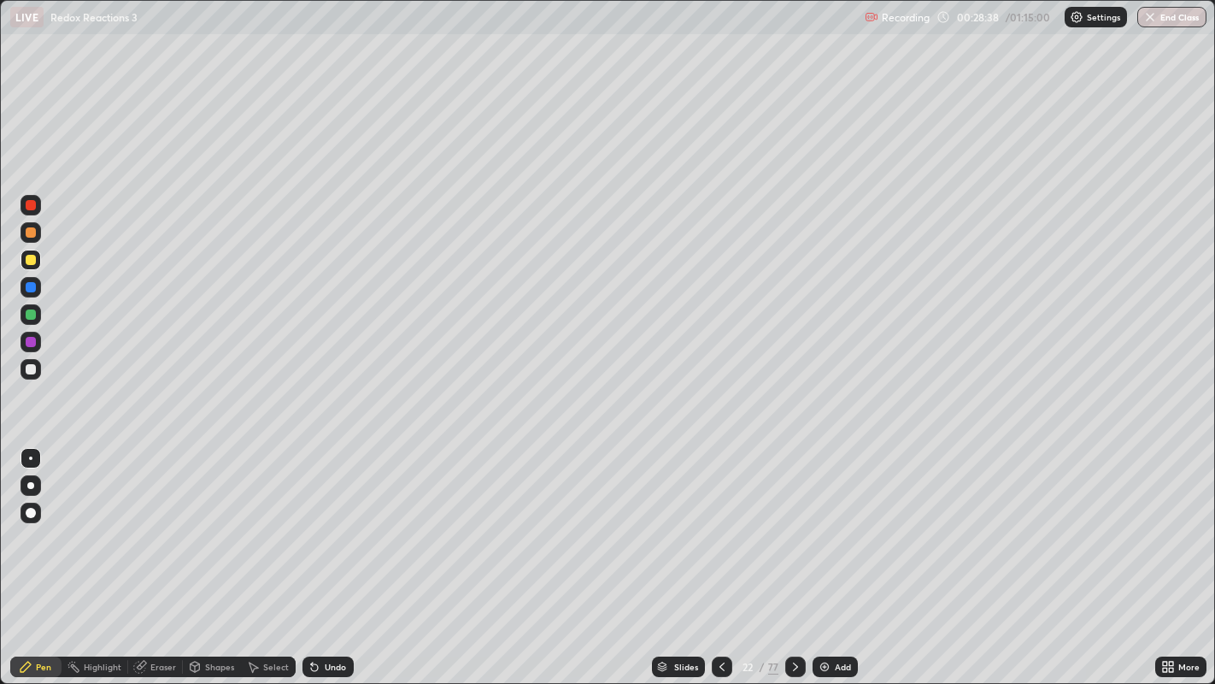
click at [32, 368] on div at bounding box center [31, 369] width 10 height 10
click at [34, 370] on div at bounding box center [31, 369] width 10 height 10
click at [793, 612] on icon at bounding box center [796, 667] width 14 height 14
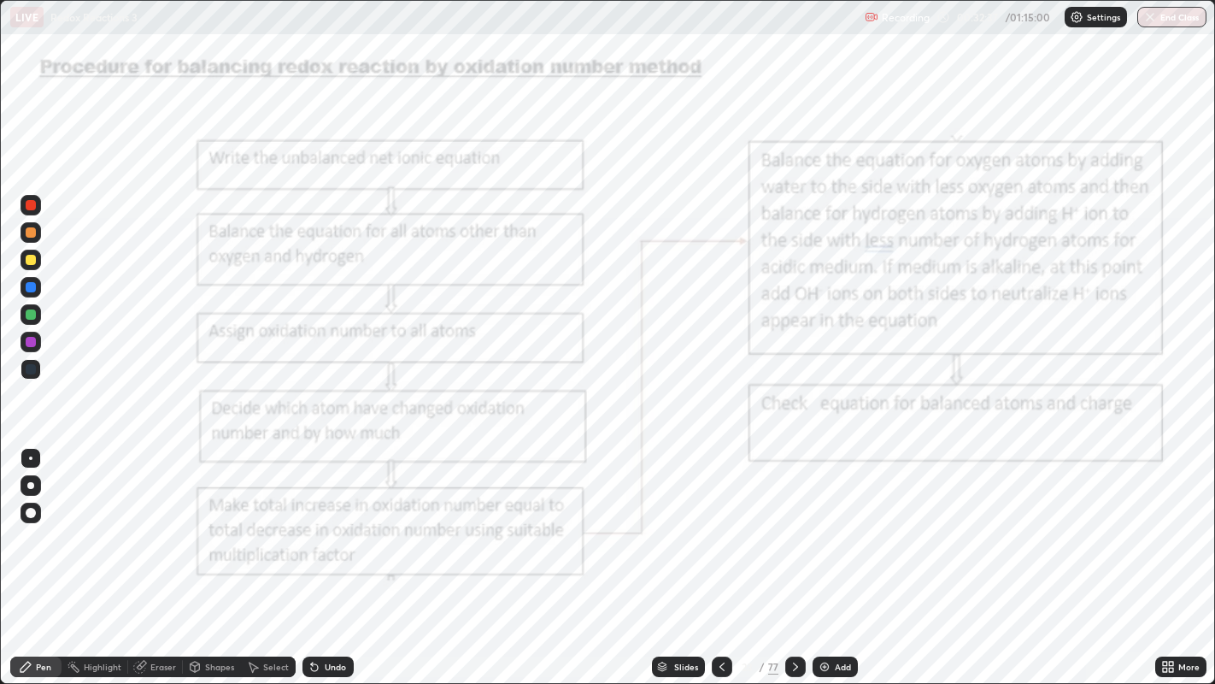
click at [793, 612] on icon at bounding box center [796, 667] width 14 height 14
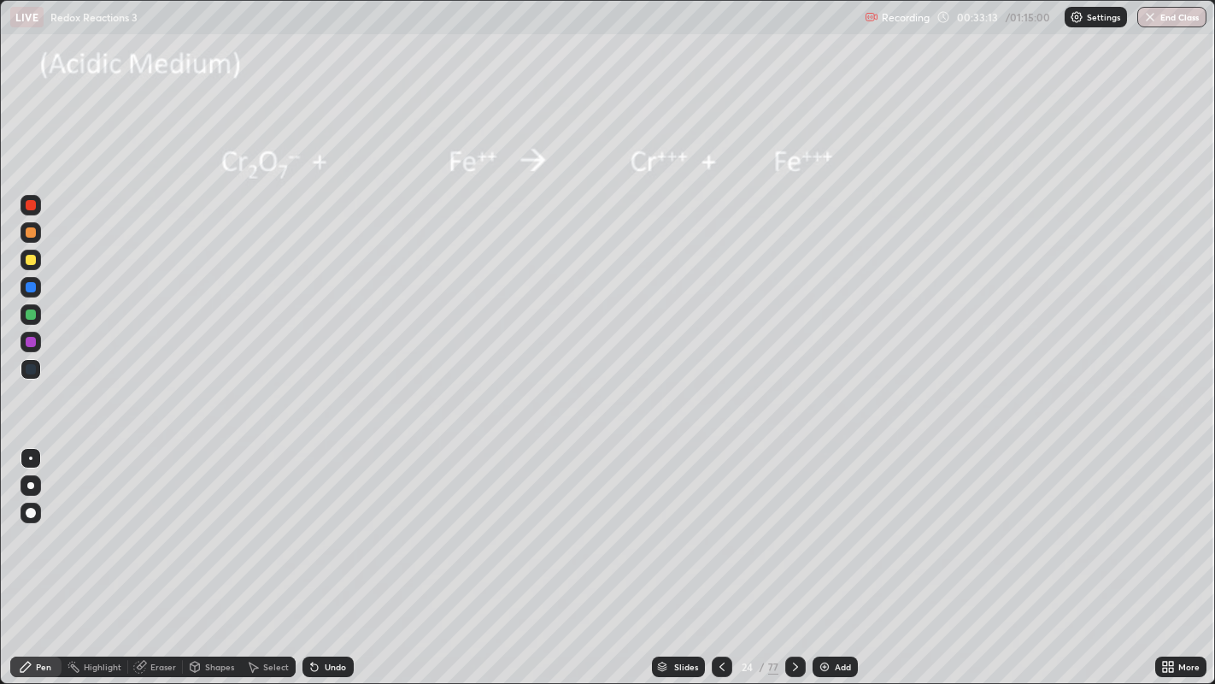
click at [32, 260] on div at bounding box center [31, 260] width 10 height 10
click at [35, 262] on div at bounding box center [31, 260] width 21 height 21
click at [36, 262] on div at bounding box center [31, 260] width 21 height 21
click at [30, 319] on div at bounding box center [31, 314] width 10 height 10
click at [331, 612] on div "Undo" at bounding box center [335, 666] width 21 height 9
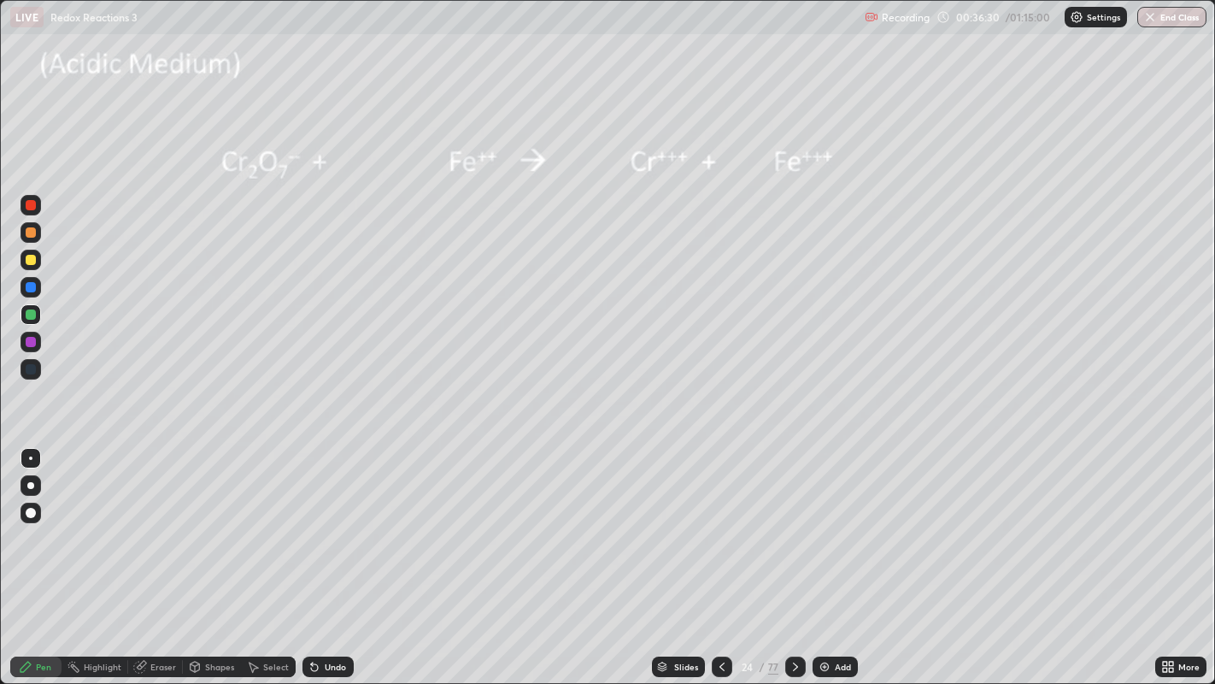
click at [334, 612] on div "Undo" at bounding box center [335, 666] width 21 height 9
click at [29, 260] on div at bounding box center [31, 260] width 10 height 10
click at [31, 260] on div at bounding box center [31, 260] width 10 height 10
click at [720, 612] on icon at bounding box center [722, 667] width 14 height 14
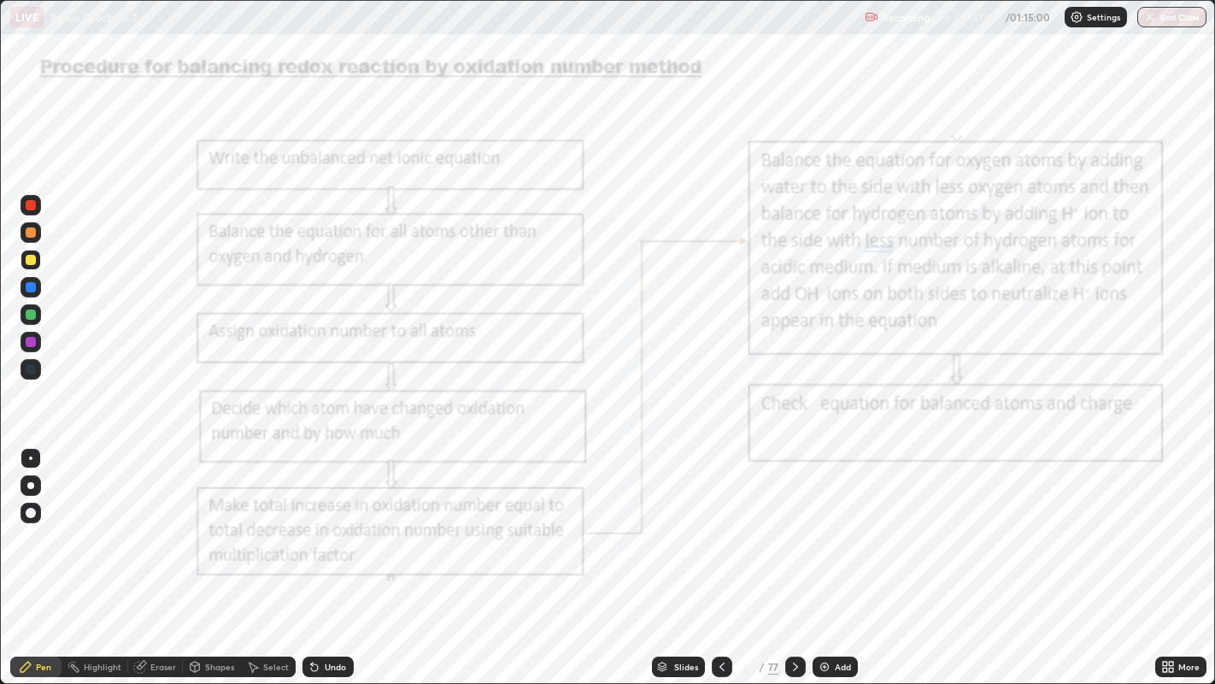
click at [794, 612] on icon at bounding box center [796, 667] width 14 height 14
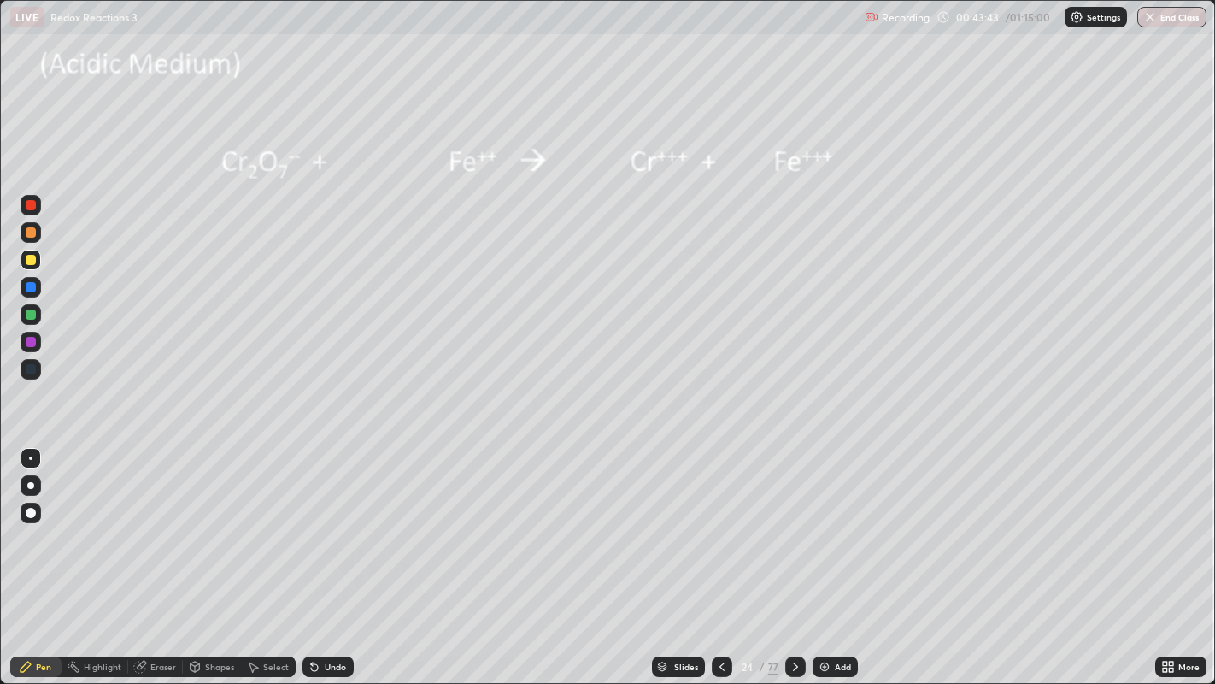
click at [164, 612] on div "Eraser" at bounding box center [163, 666] width 26 height 9
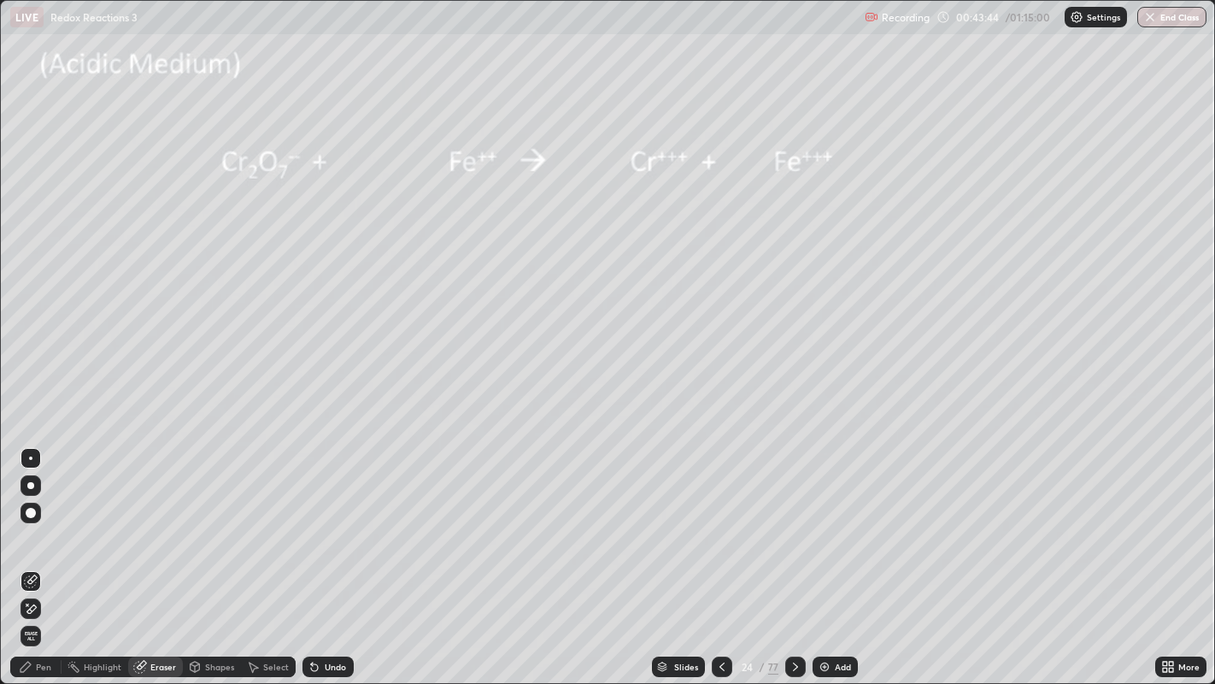
click at [32, 612] on span "Erase all" at bounding box center [30, 636] width 19 height 10
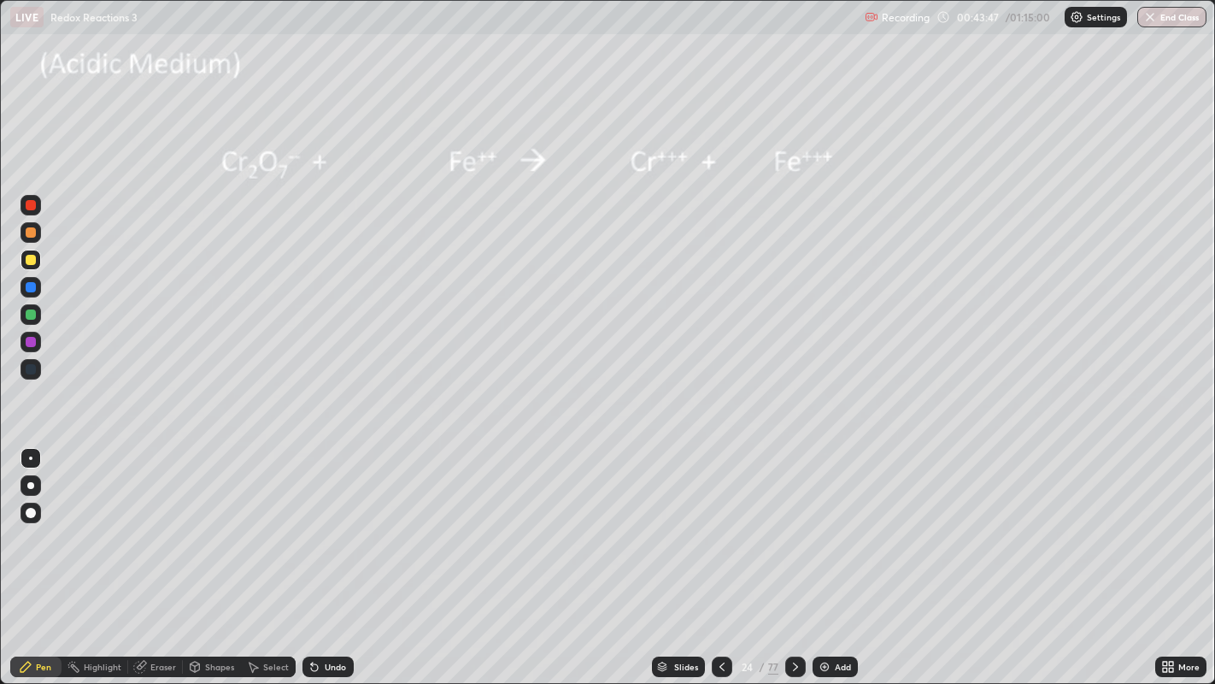
click at [165, 612] on div "Eraser" at bounding box center [163, 666] width 26 height 9
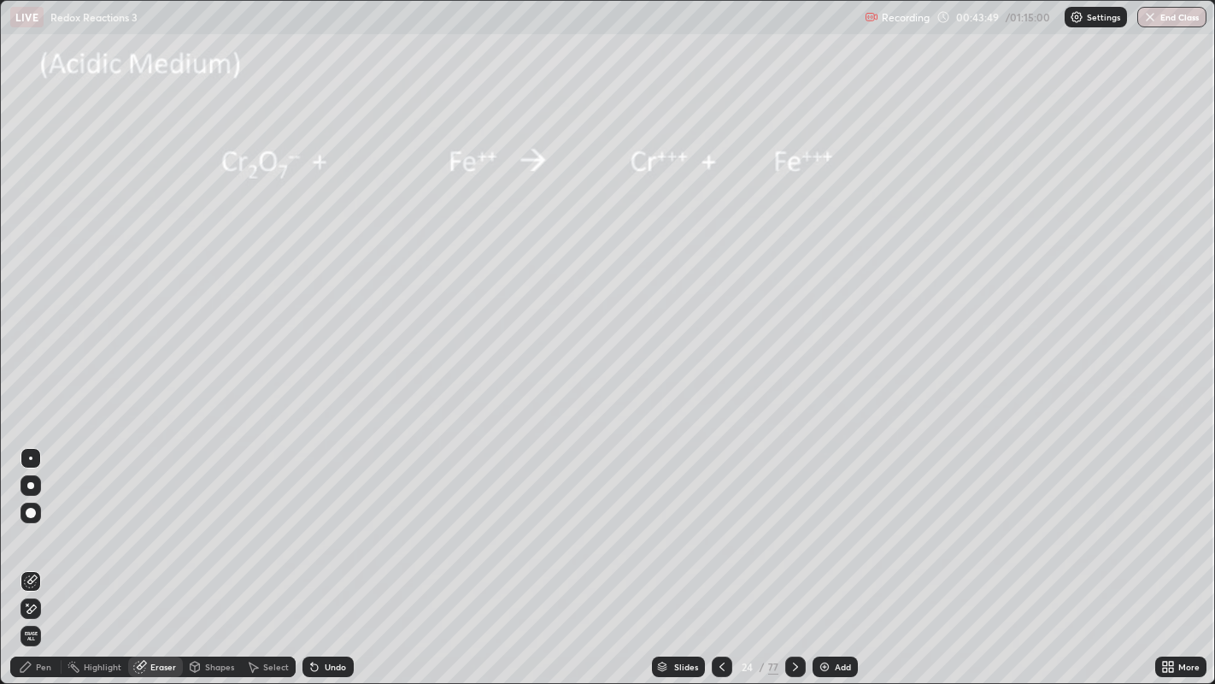
click at [37, 578] on icon at bounding box center [31, 581] width 14 height 14
click at [720, 612] on icon at bounding box center [722, 667] width 14 height 14
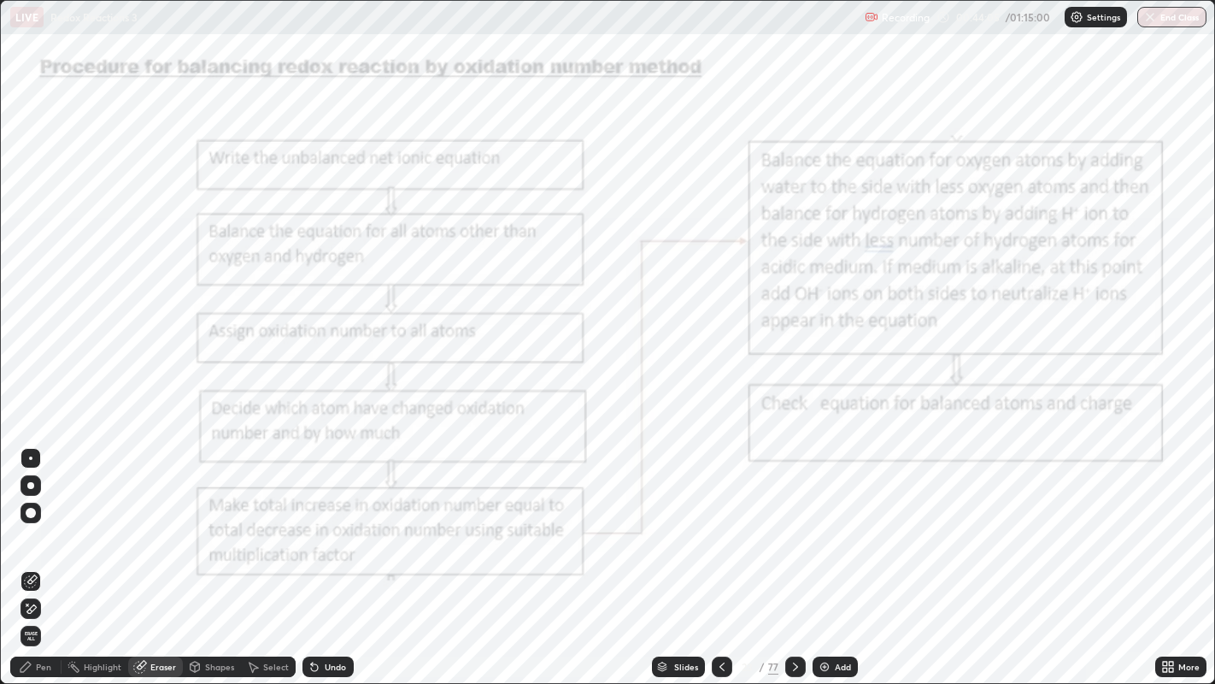
click at [793, 612] on icon at bounding box center [796, 667] width 14 height 14
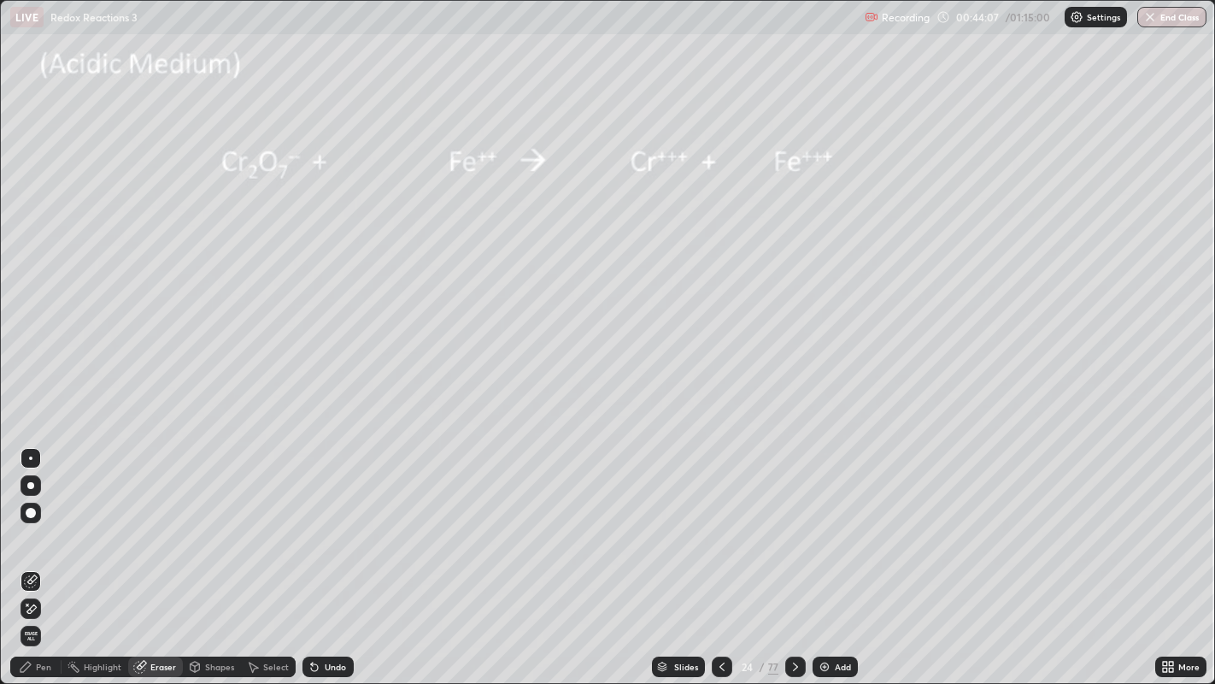
click at [54, 612] on div "Pen" at bounding box center [35, 666] width 51 height 21
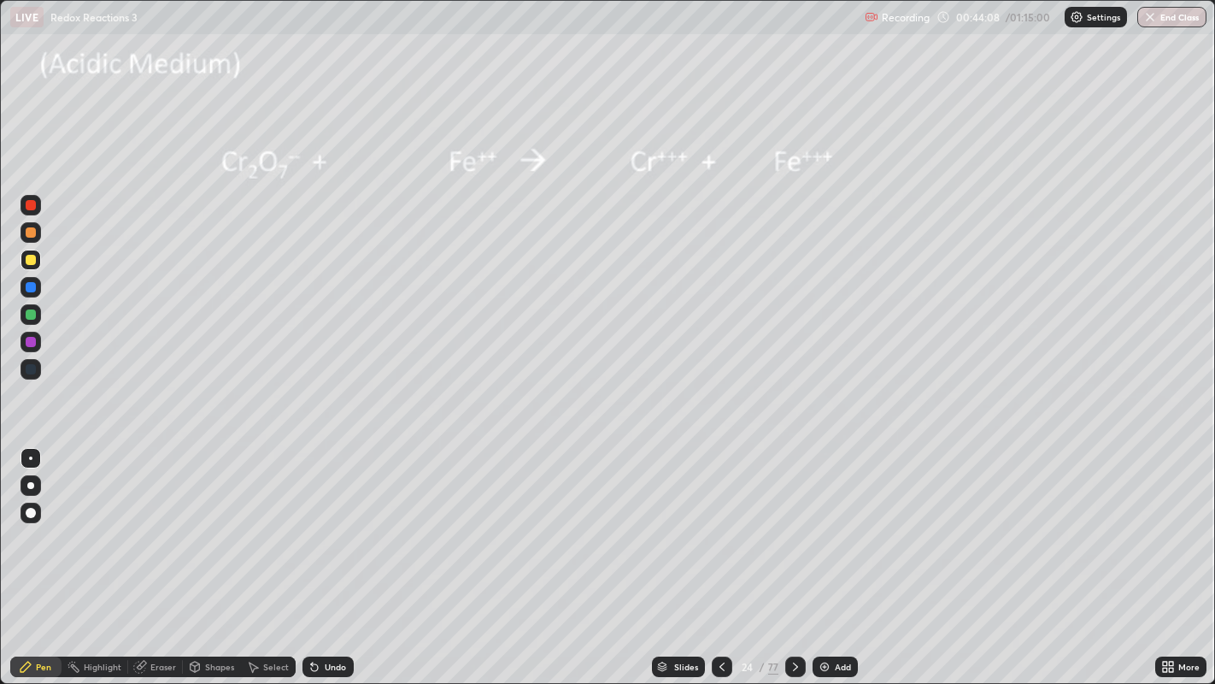
click at [33, 261] on div at bounding box center [31, 260] width 10 height 10
click at [722, 612] on icon at bounding box center [722, 667] width 14 height 14
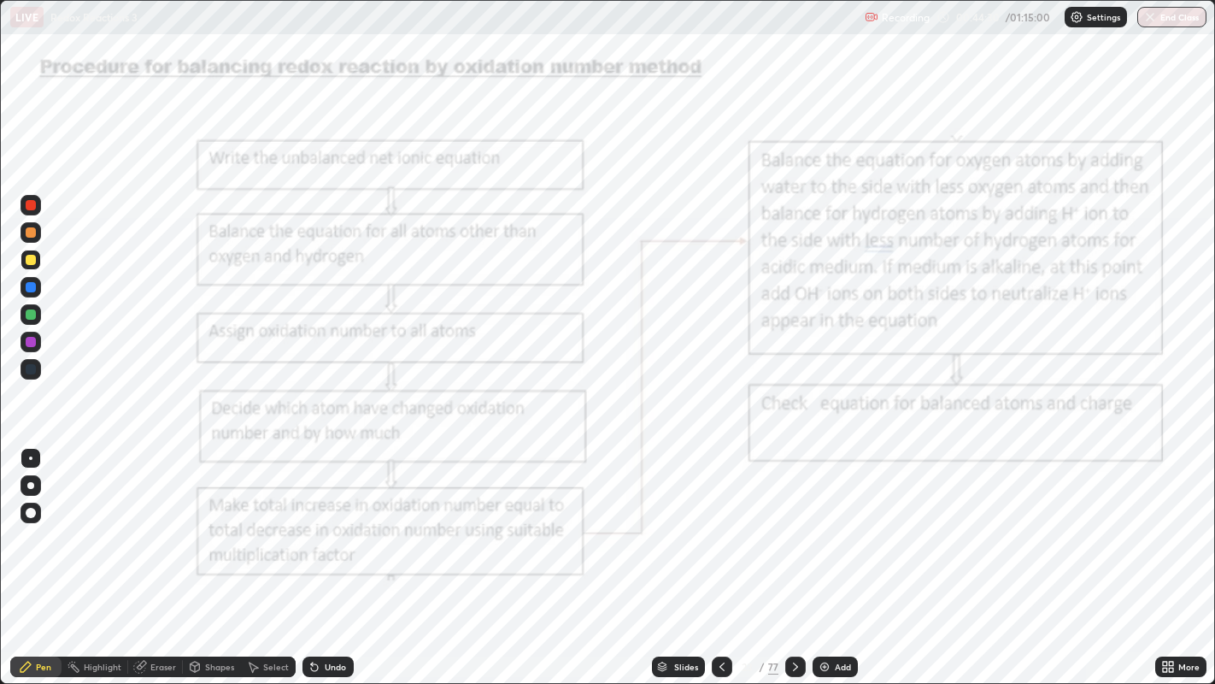
click at [793, 612] on icon at bounding box center [796, 667] width 14 height 14
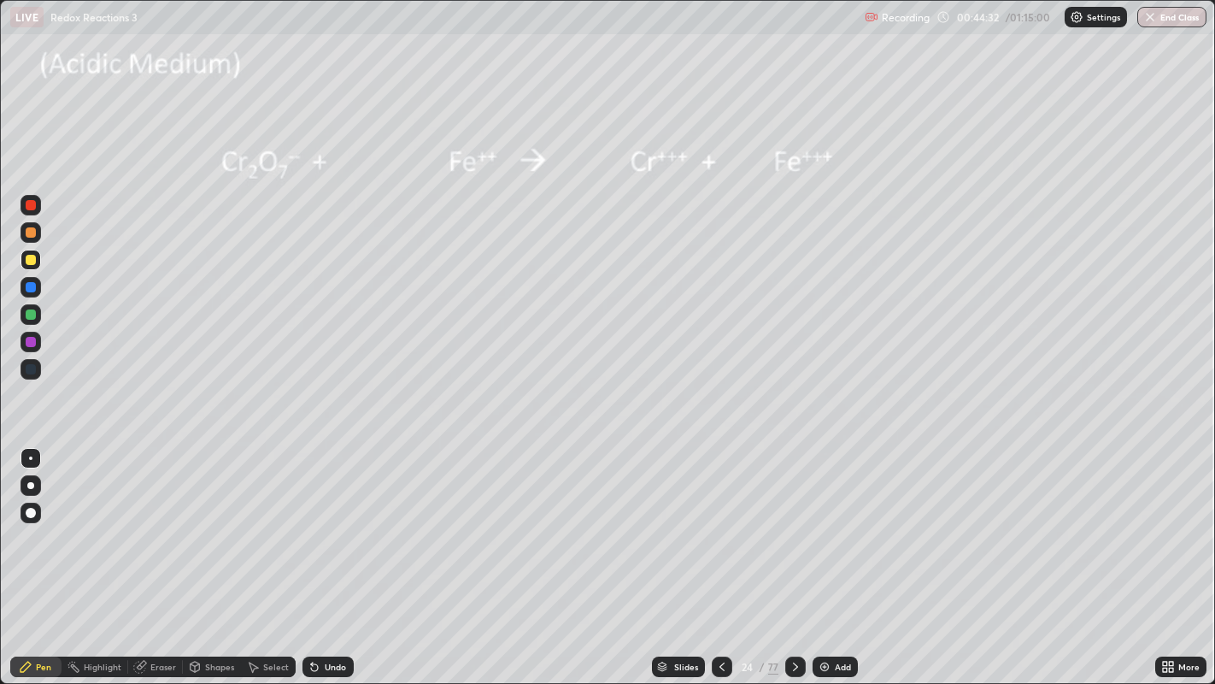
click at [31, 261] on div at bounding box center [31, 260] width 10 height 10
click at [326, 612] on div "Undo" at bounding box center [335, 666] width 21 height 9
click at [325, 612] on div "Undo" at bounding box center [335, 666] width 21 height 9
click at [720, 612] on icon at bounding box center [722, 667] width 14 height 14
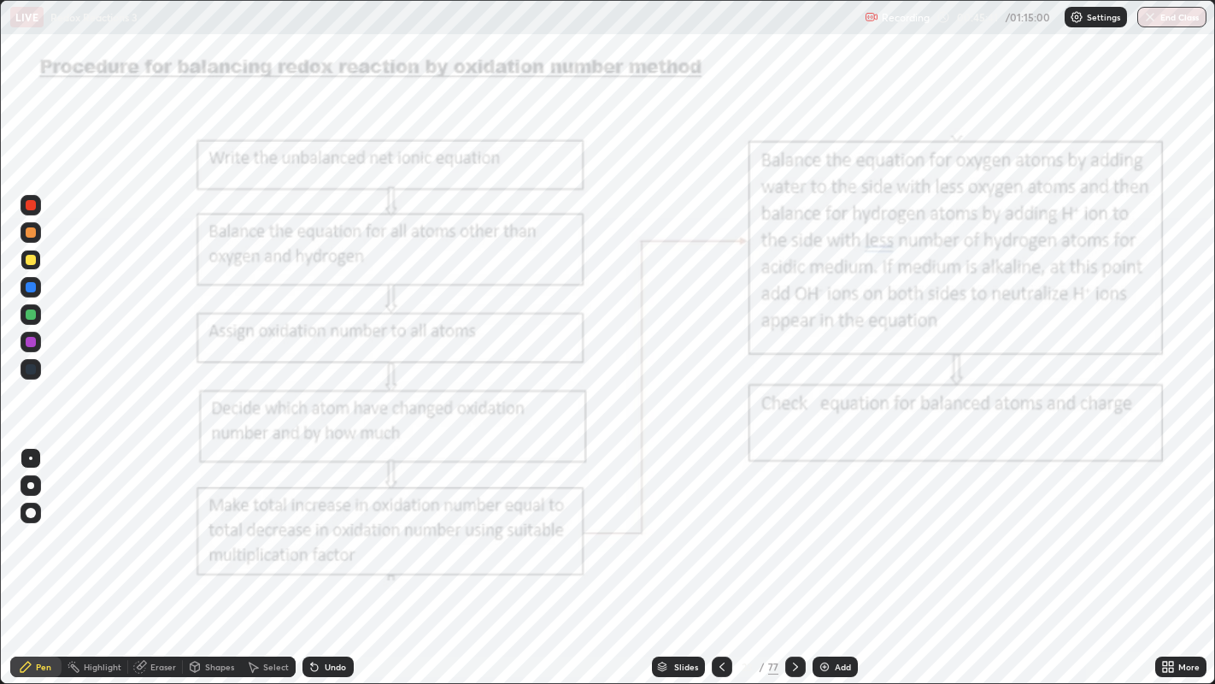
click at [795, 612] on icon at bounding box center [796, 667] width 14 height 14
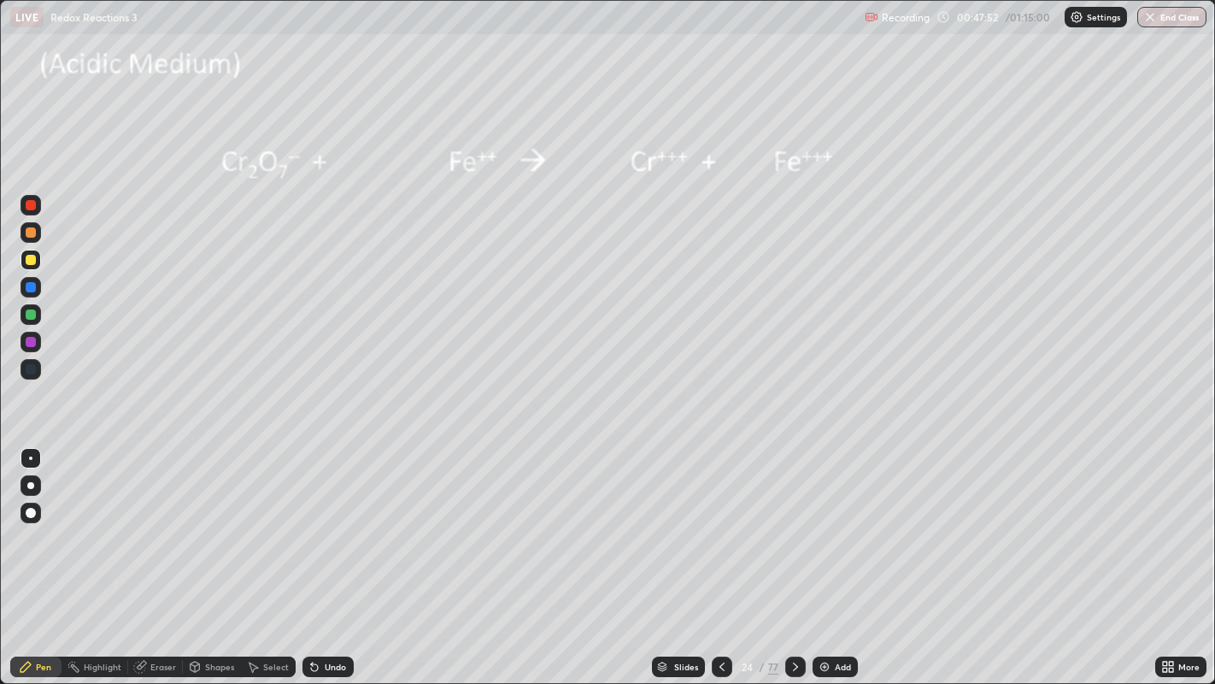
click at [793, 612] on icon at bounding box center [796, 667] width 14 height 14
click at [28, 263] on div at bounding box center [31, 260] width 10 height 10
click at [32, 263] on div at bounding box center [31, 260] width 10 height 10
click at [31, 235] on div at bounding box center [31, 232] width 10 height 10
click at [30, 262] on div at bounding box center [31, 260] width 10 height 10
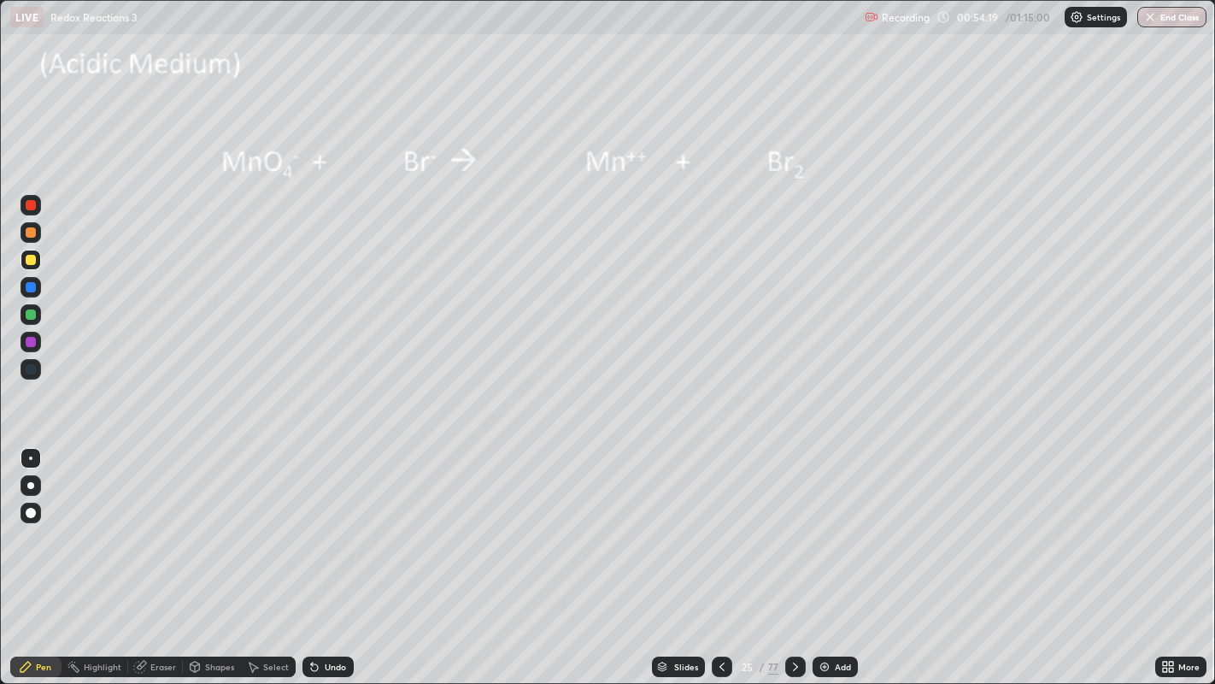
click at [30, 316] on div at bounding box center [31, 314] width 10 height 10
click at [311, 612] on icon at bounding box center [314, 667] width 7 height 7
click at [262, 612] on div "Select" at bounding box center [268, 666] width 55 height 21
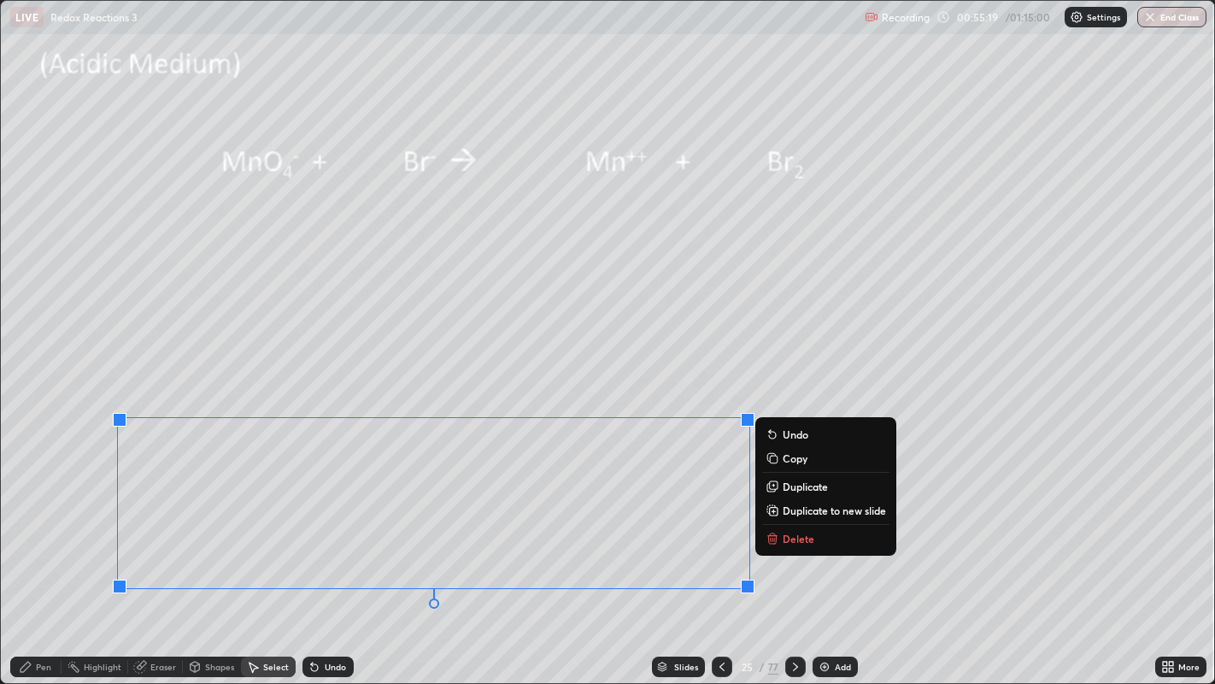
click at [779, 536] on icon at bounding box center [773, 539] width 14 height 14
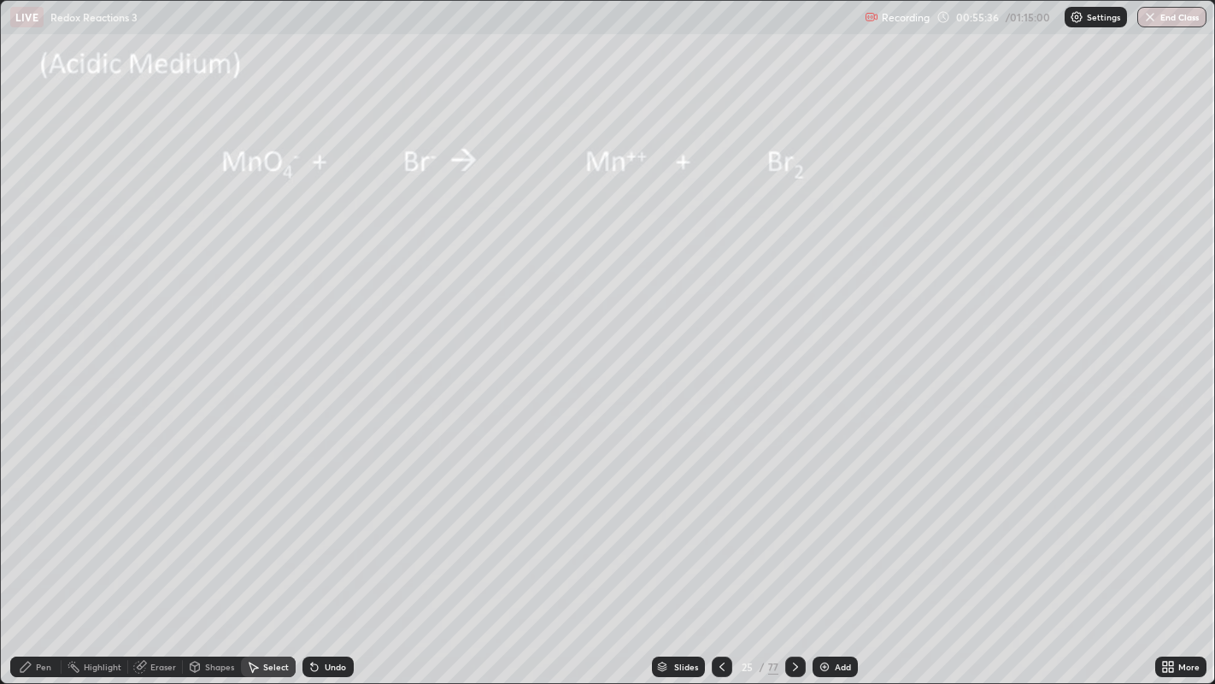
click at [50, 612] on div "Pen" at bounding box center [35, 666] width 51 height 21
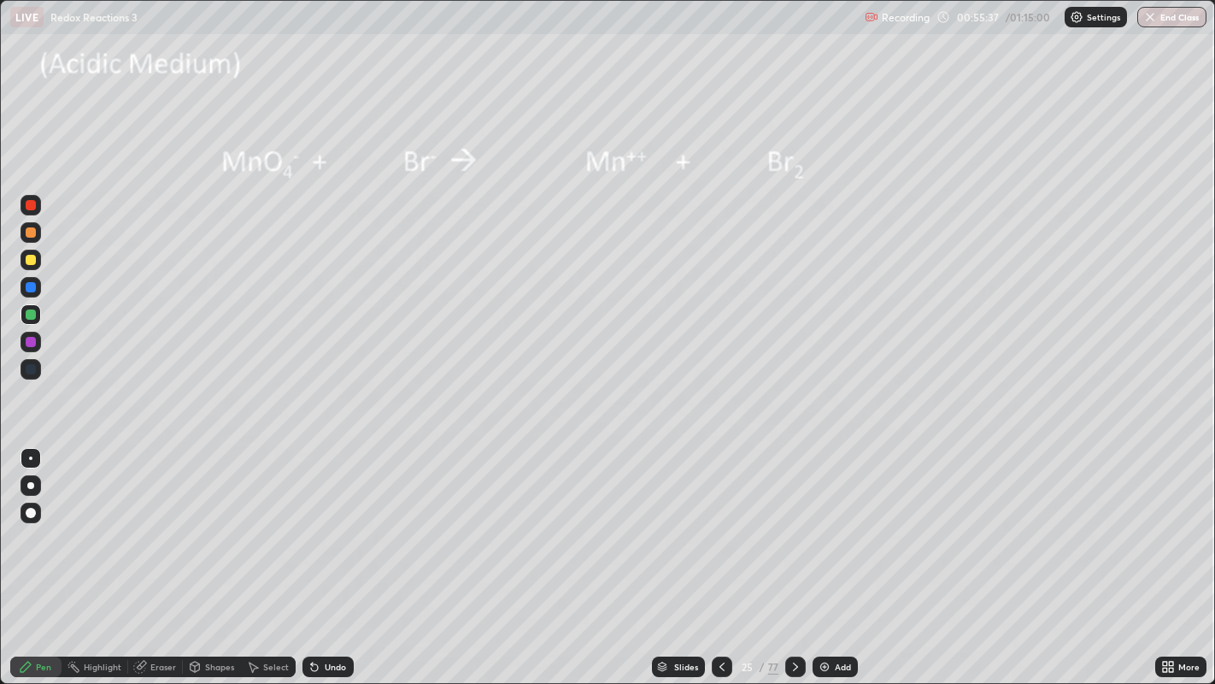
click at [33, 262] on div at bounding box center [31, 260] width 10 height 10
click at [29, 264] on div at bounding box center [31, 260] width 10 height 10
click at [32, 316] on div at bounding box center [31, 314] width 10 height 10
click at [30, 232] on div at bounding box center [31, 232] width 10 height 10
click at [826, 612] on img at bounding box center [825, 667] width 14 height 14
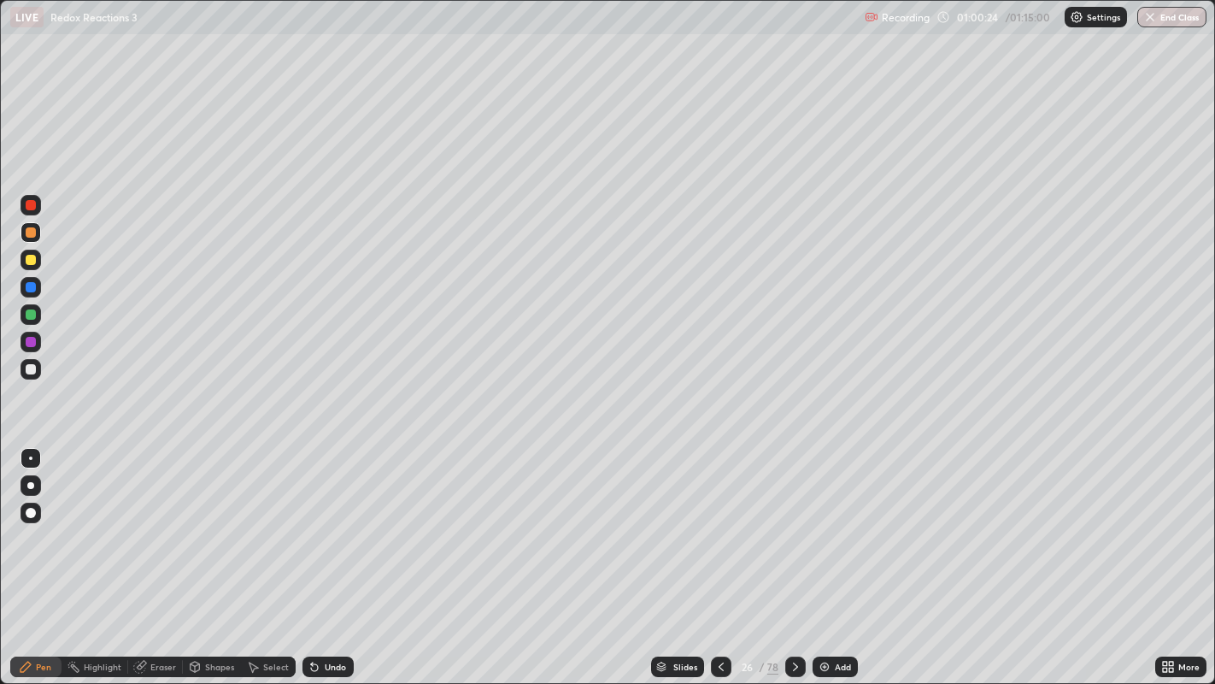
click at [38, 369] on div at bounding box center [31, 369] width 21 height 21
click at [32, 368] on div at bounding box center [31, 369] width 10 height 10
click at [1157, 21] on button "End Class" at bounding box center [1172, 17] width 69 height 21
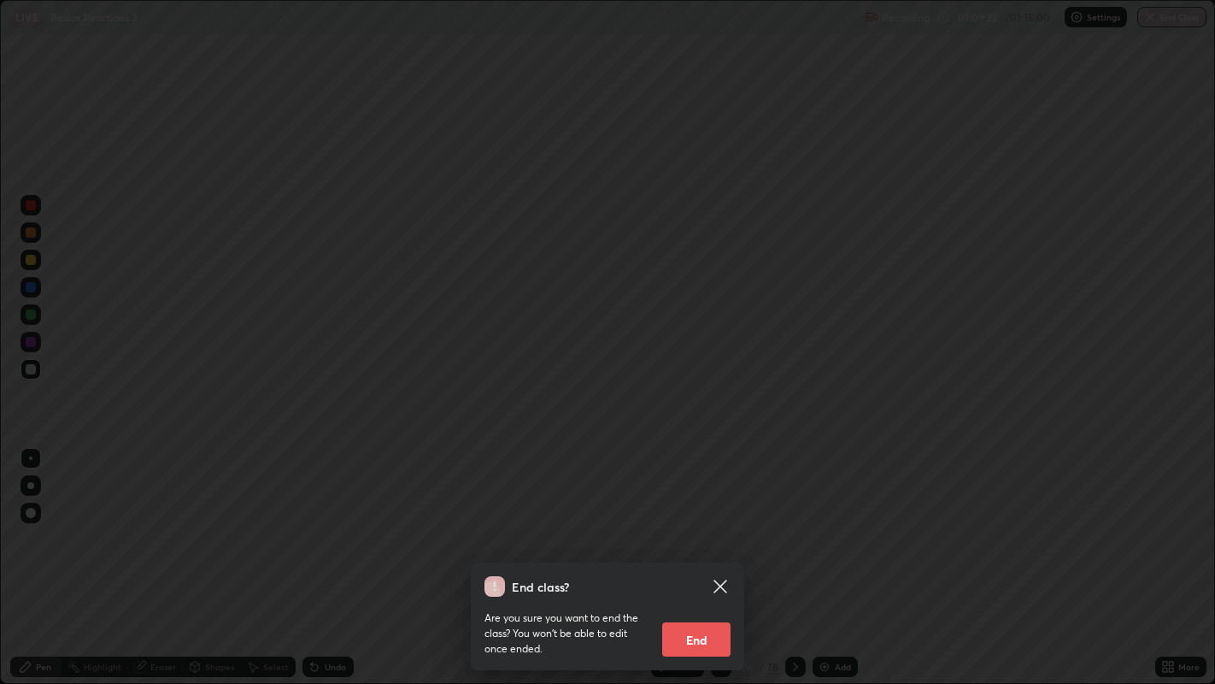
click at [716, 612] on button "End" at bounding box center [696, 639] width 68 height 34
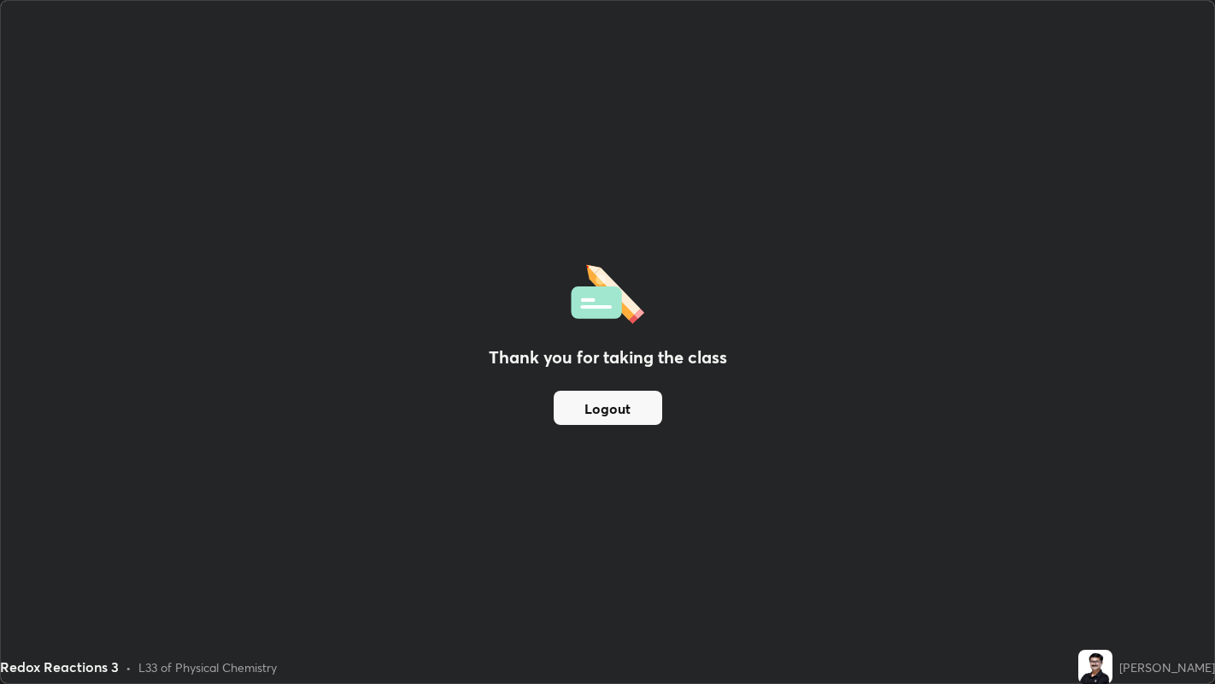
click at [628, 417] on button "Logout" at bounding box center [608, 408] width 109 height 34
